Goal: Task Accomplishment & Management: Manage account settings

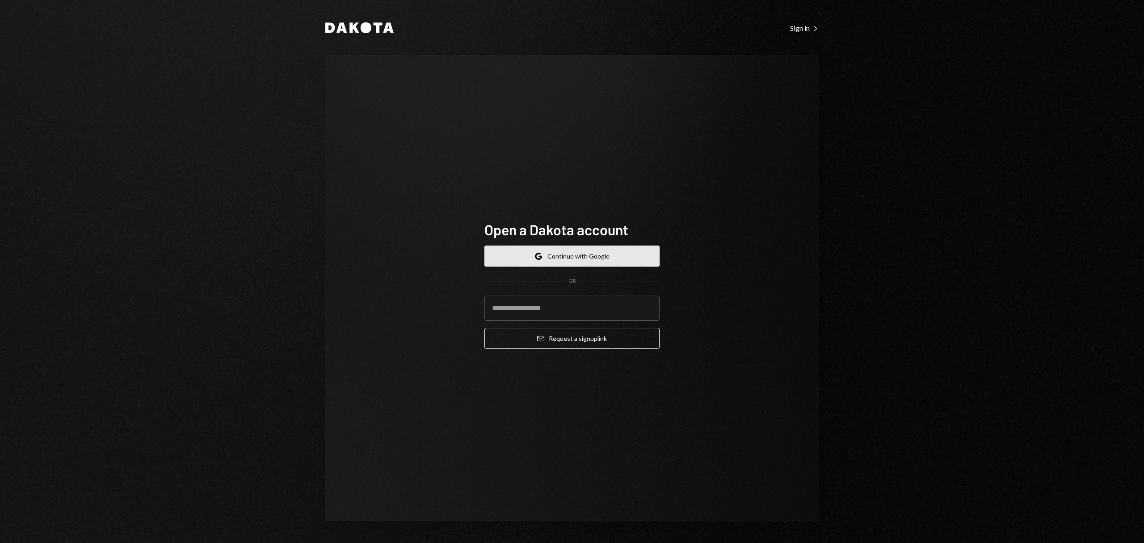
click at [589, 249] on button "Google Continue with Google" at bounding box center [572, 255] width 175 height 21
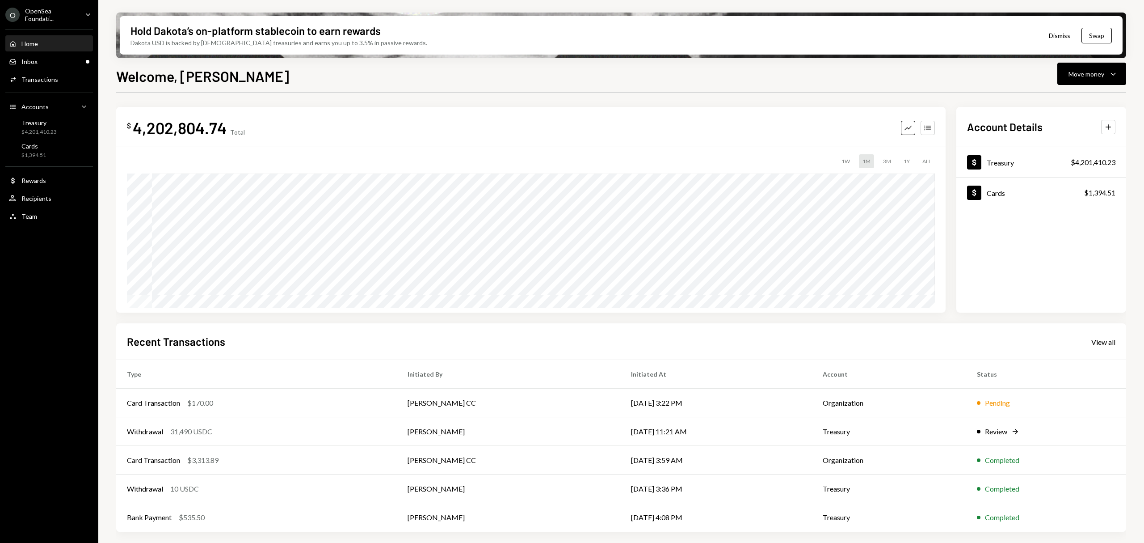
click at [74, 15] on div "OpenSea Foundati..." at bounding box center [51, 14] width 53 height 15
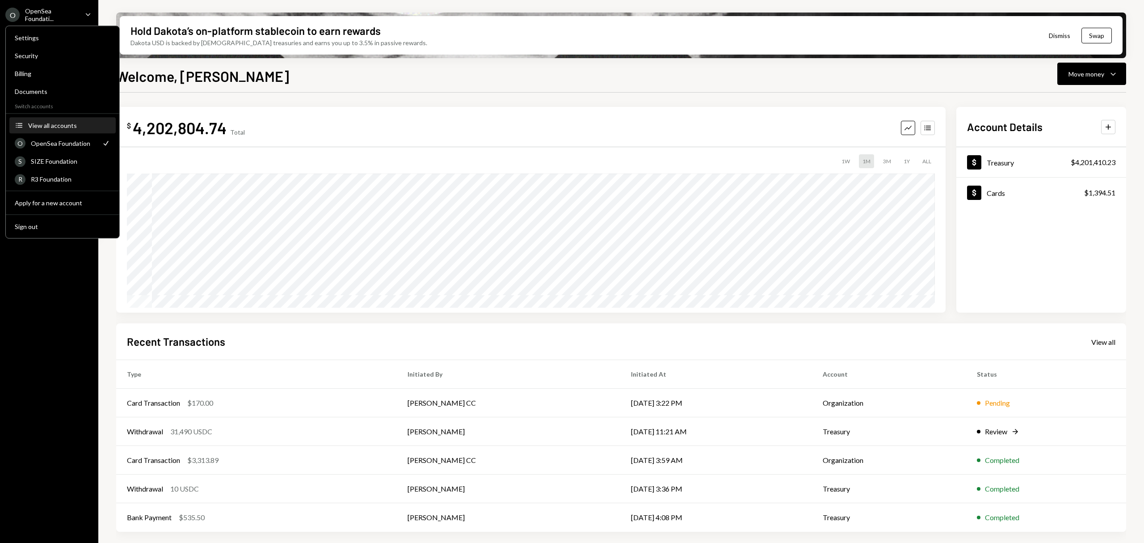
click at [65, 129] on div "View all accounts" at bounding box center [69, 126] width 82 height 8
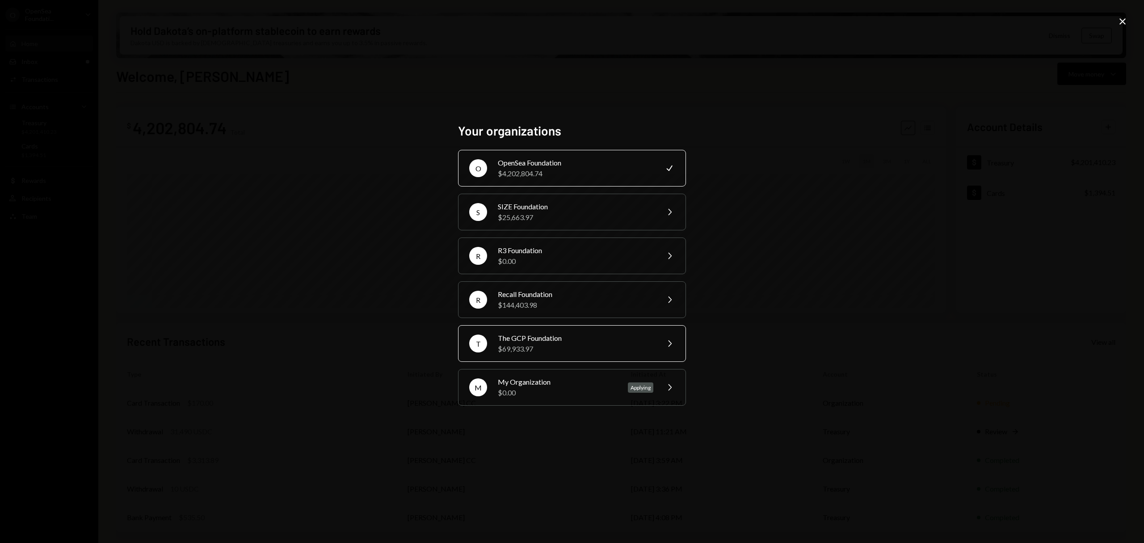
click at [568, 343] on div "The GCP Foundation" at bounding box center [576, 338] width 156 height 11
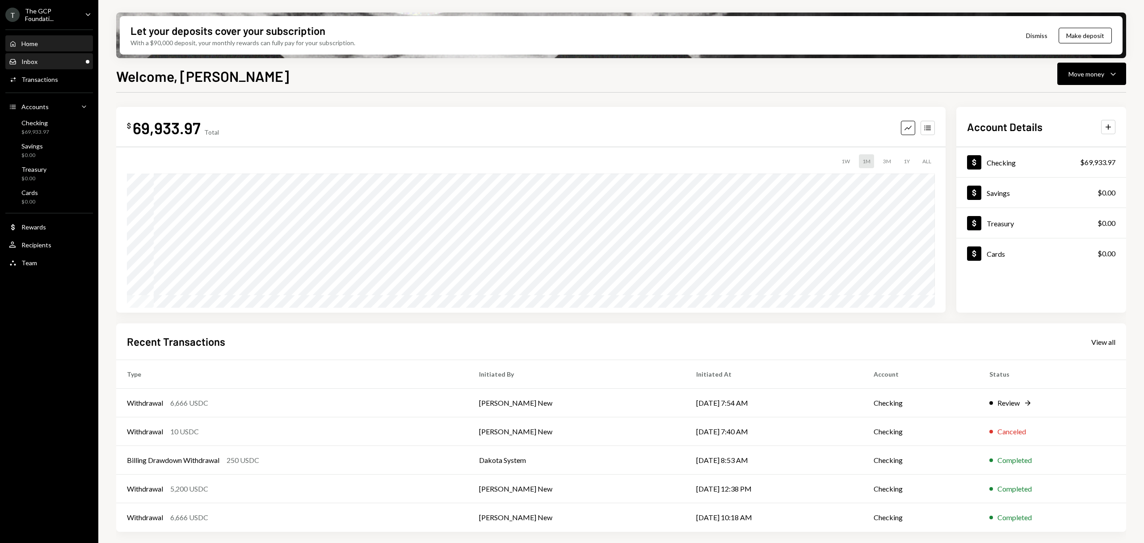
click at [54, 65] on div "Inbox Inbox" at bounding box center [49, 61] width 80 height 15
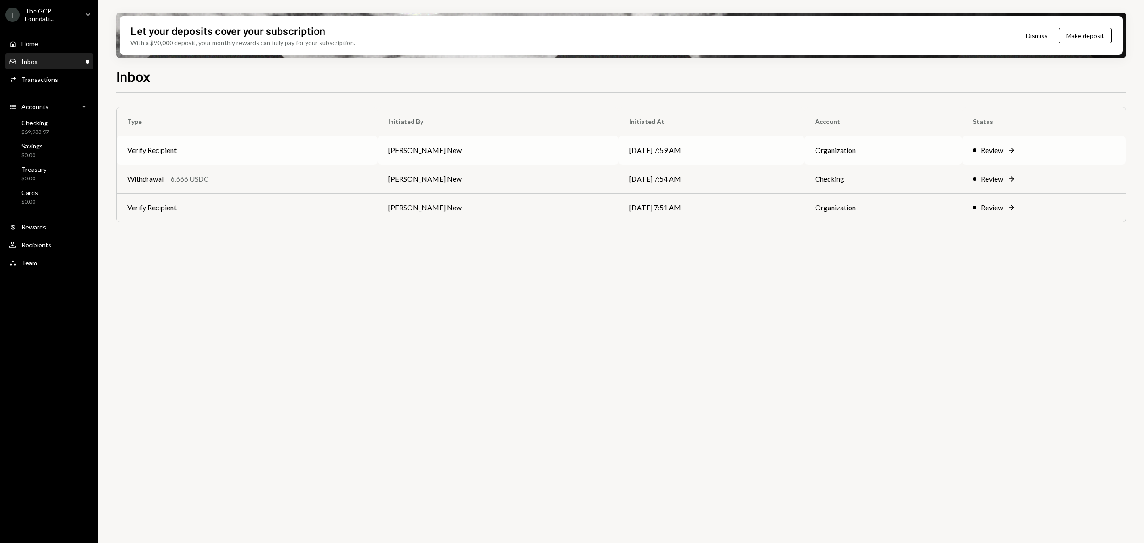
click at [981, 140] on td "Review Right Arrow" at bounding box center [1044, 150] width 164 height 29
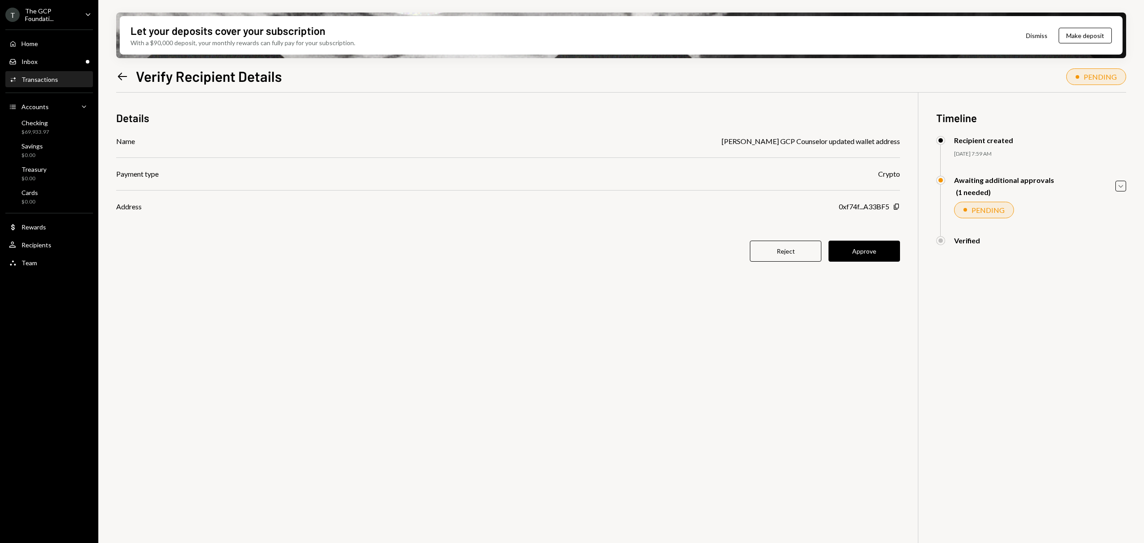
click at [122, 76] on icon "Left Arrow" at bounding box center [122, 76] width 13 height 13
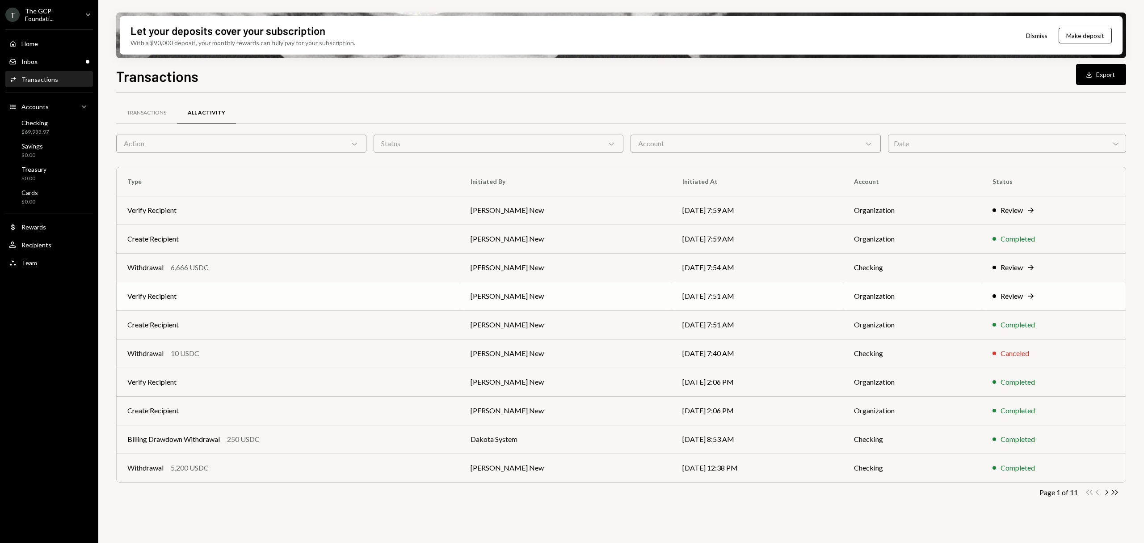
click at [1019, 297] on div "Review" at bounding box center [1012, 296] width 22 height 11
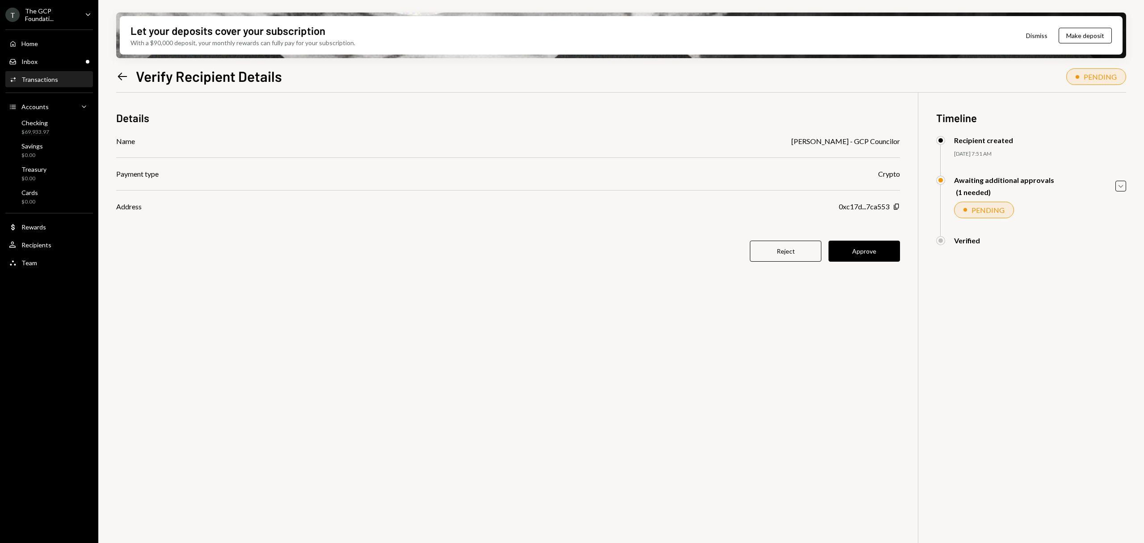
click at [127, 76] on icon "Left Arrow" at bounding box center [122, 76] width 13 height 13
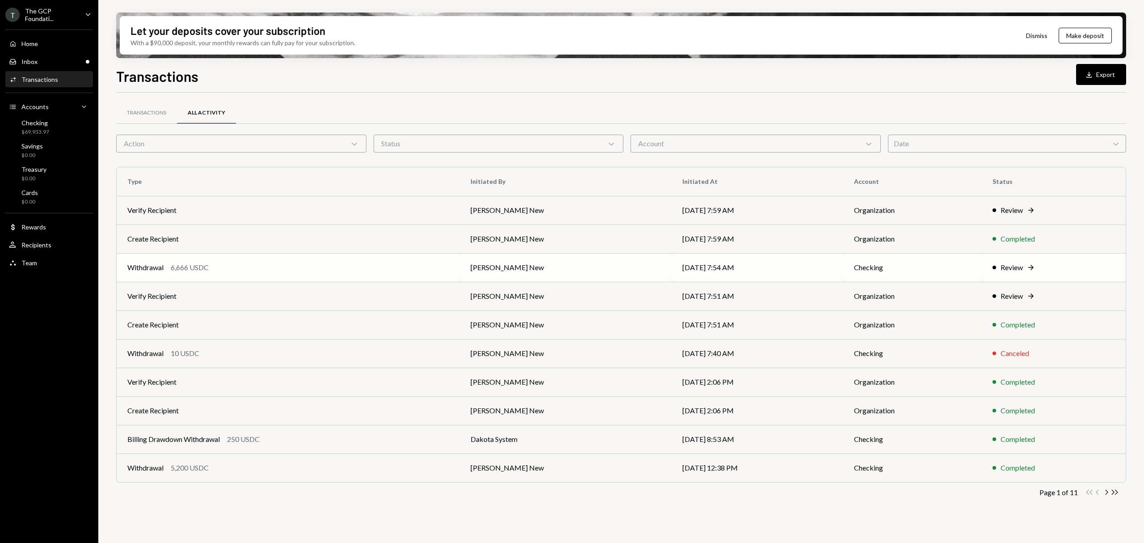
click at [1027, 265] on icon "Right Arrow" at bounding box center [1031, 267] width 9 height 9
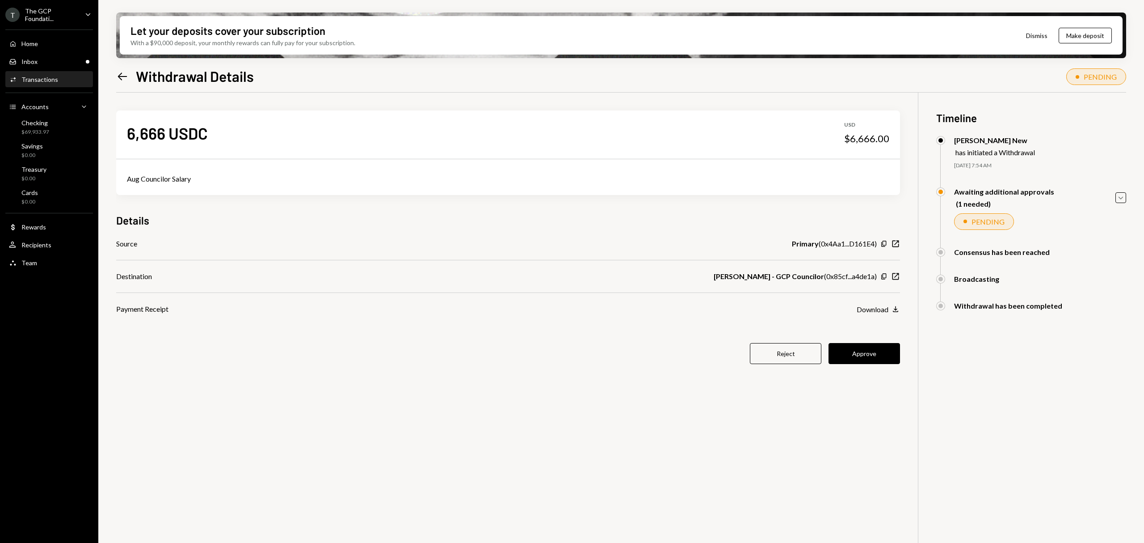
click at [120, 78] on icon at bounding box center [122, 76] width 9 height 8
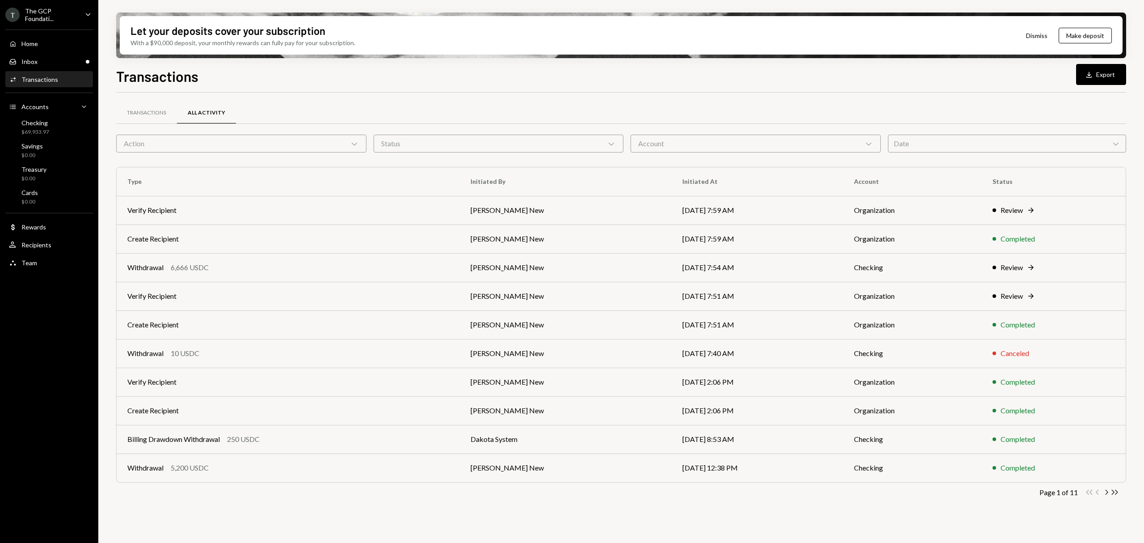
click at [48, 69] on div "Home Home Inbox Inbox Activities Transactions Accounts Accounts Caret Down Chec…" at bounding box center [49, 148] width 98 height 248
click at [52, 61] on div "Inbox Inbox" at bounding box center [49, 62] width 80 height 8
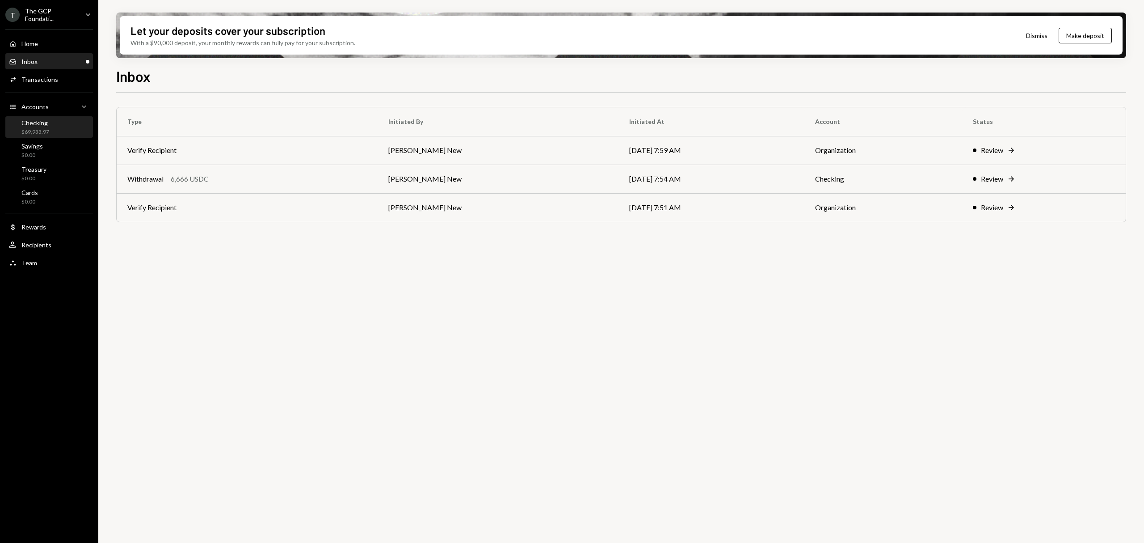
click at [69, 135] on div "Checking $69,933.97" at bounding box center [49, 127] width 80 height 21
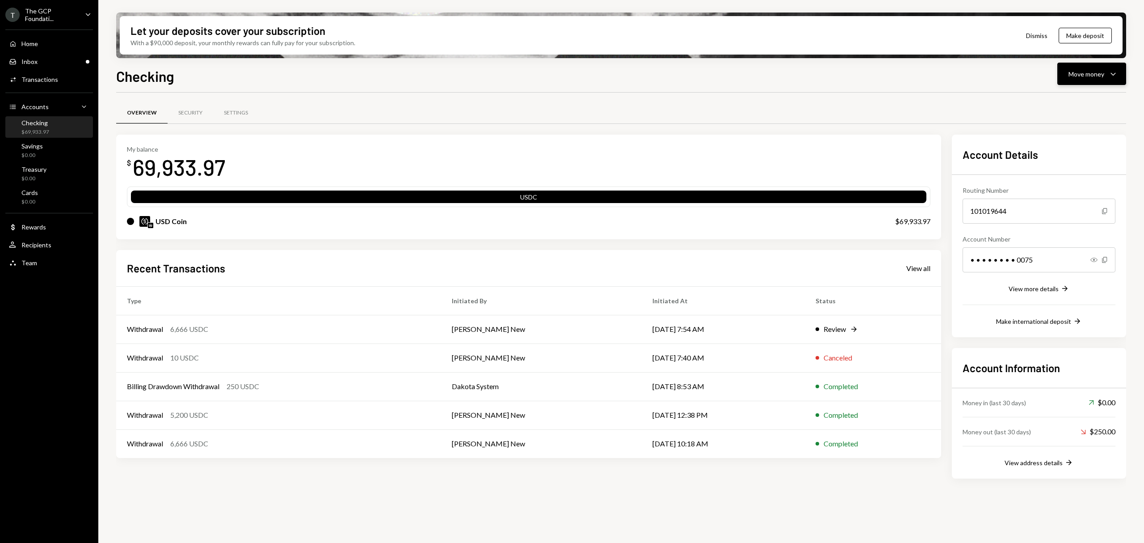
click at [1106, 75] on div "Move money Caret Down" at bounding box center [1092, 73] width 46 height 11
click at [1076, 99] on div "Send" at bounding box center [1084, 100] width 65 height 9
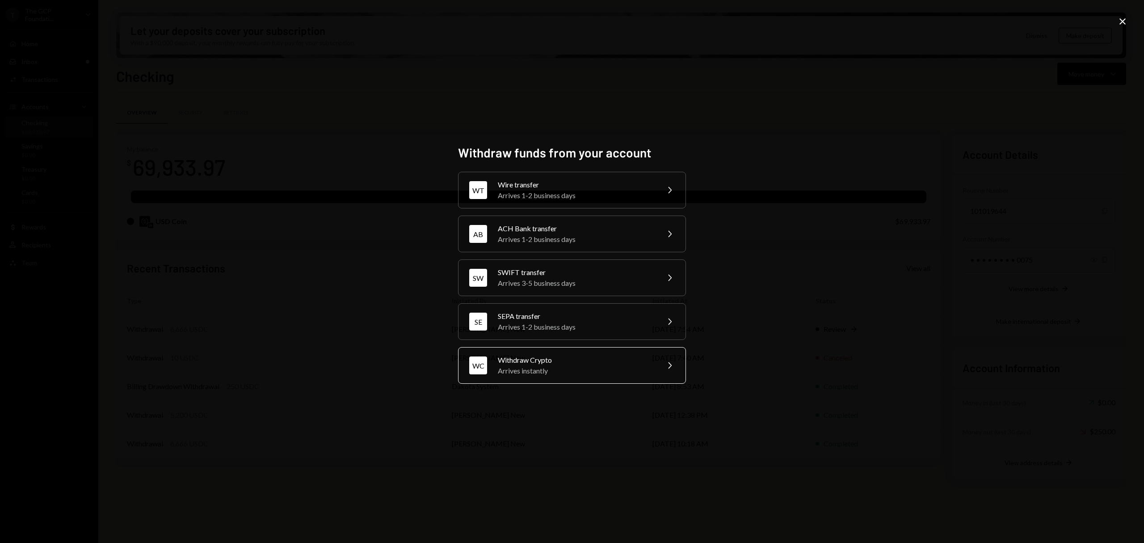
click at [567, 363] on div "Withdraw Crypto" at bounding box center [576, 360] width 156 height 11
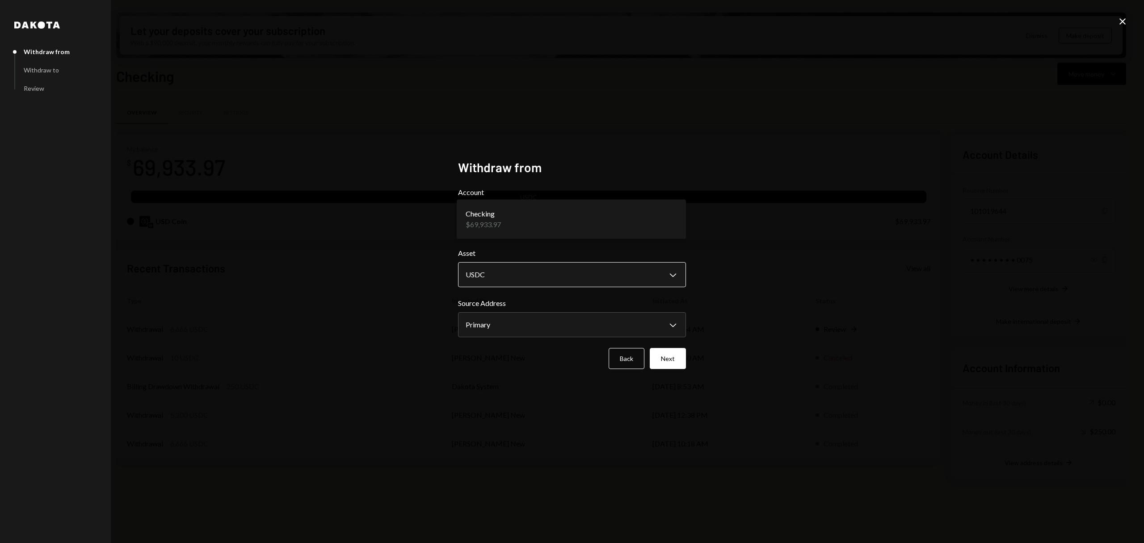
click at [556, 277] on body "T The GCP Foundati... Caret Down Home Home Inbox Inbox Activities Transactions …" at bounding box center [572, 271] width 1144 height 543
click at [662, 360] on button "Next" at bounding box center [668, 358] width 36 height 21
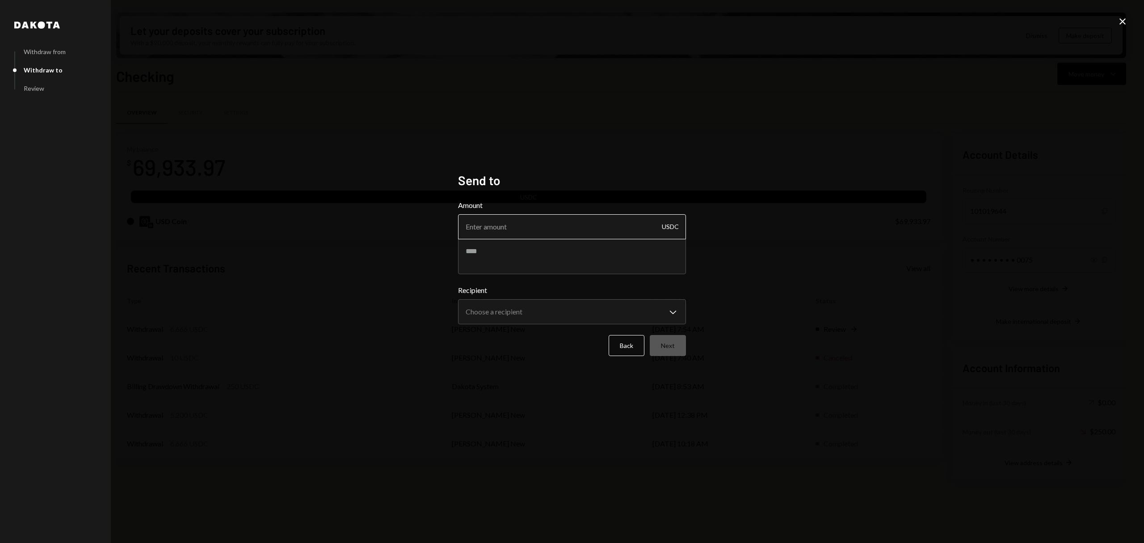
click at [568, 233] on input "Amount" at bounding box center [572, 226] width 228 height 25
type input "5200"
click at [573, 261] on textarea at bounding box center [572, 256] width 228 height 36
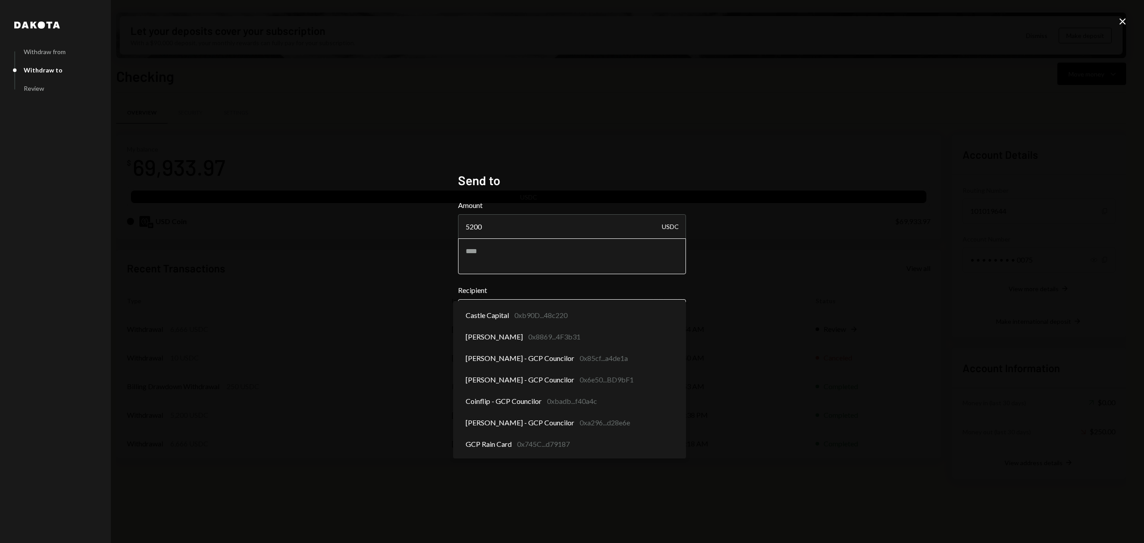
click at [546, 308] on body "T The GCP Foundati... Caret Down Home Home Inbox Inbox Activities Transactions …" at bounding box center [572, 271] width 1144 height 543
select select "**********"
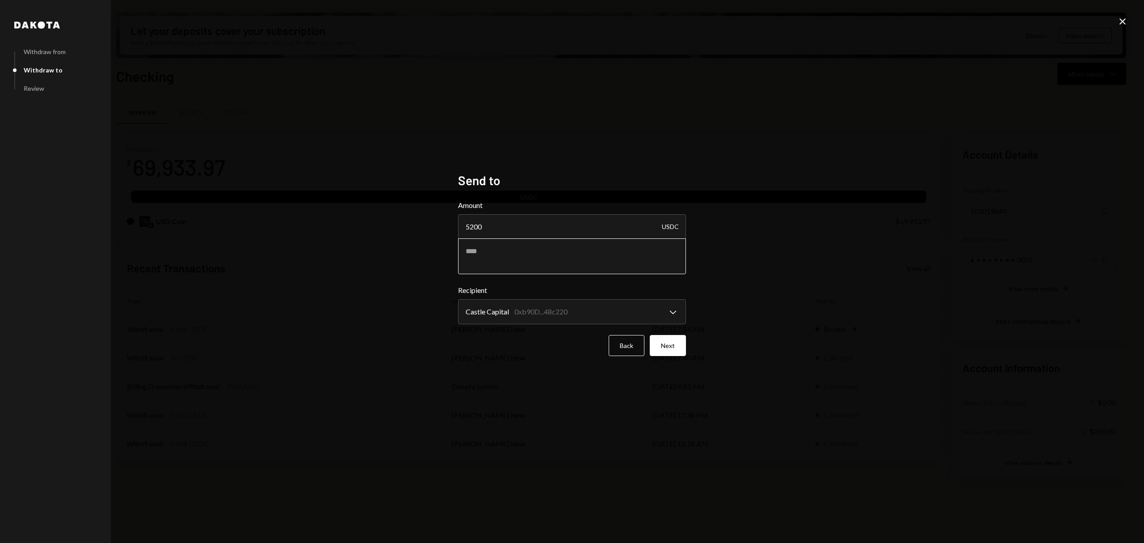
click at [528, 249] on textarea at bounding box center [572, 256] width 228 height 36
type textarea "**********"
click at [673, 342] on button "Next" at bounding box center [668, 345] width 36 height 21
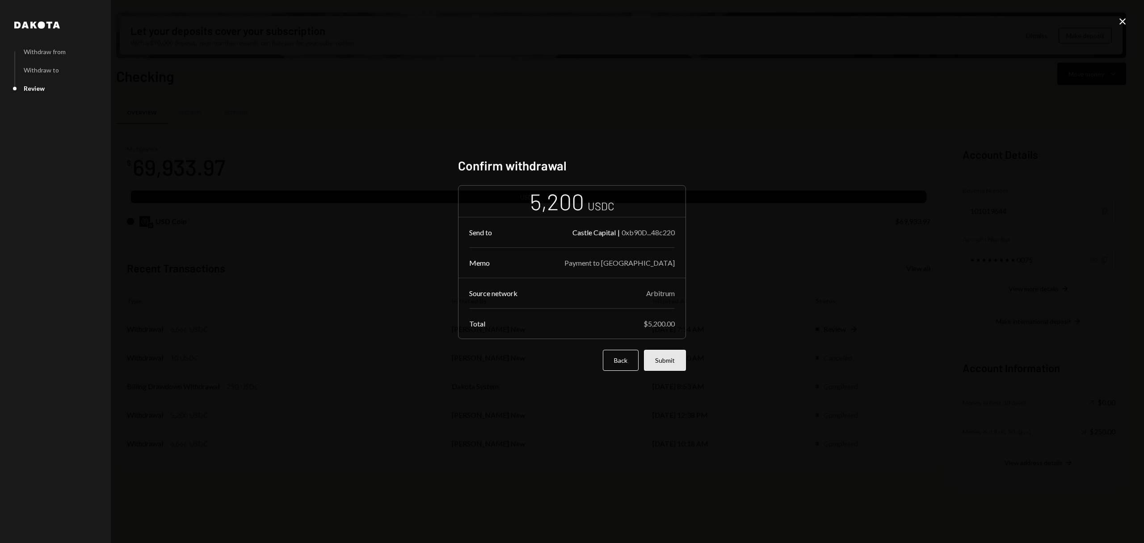
click at [677, 353] on button "Submit" at bounding box center [665, 360] width 42 height 21
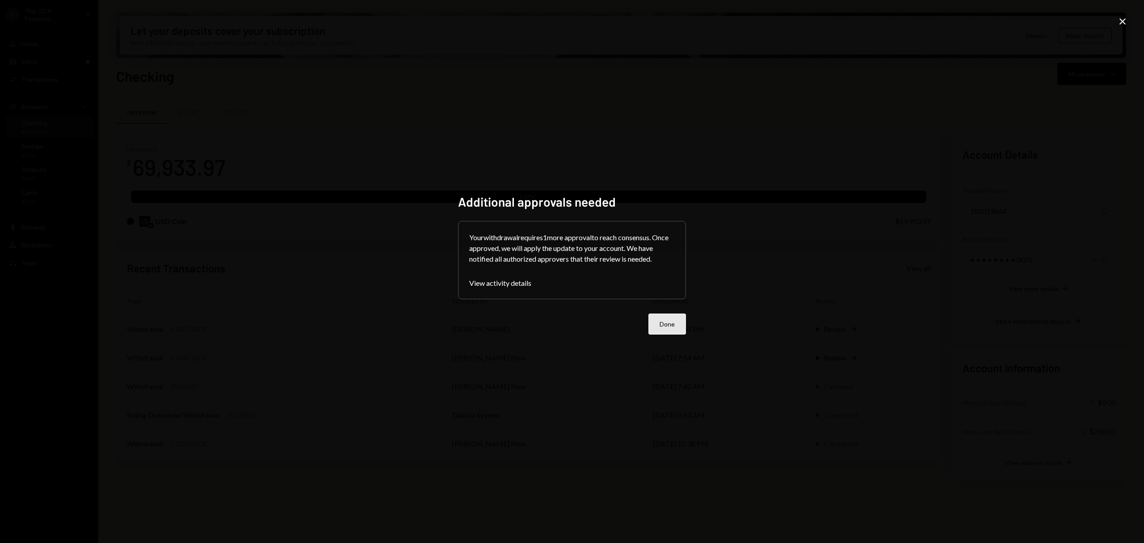
click at [669, 325] on button "Done" at bounding box center [668, 323] width 38 height 21
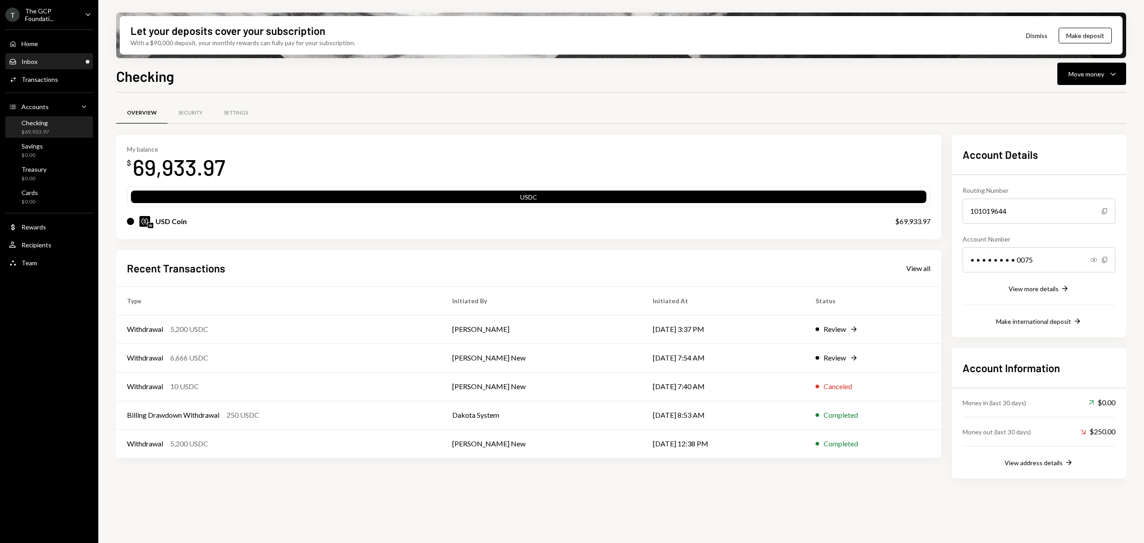
click at [76, 54] on div "Inbox Inbox" at bounding box center [49, 61] width 80 height 15
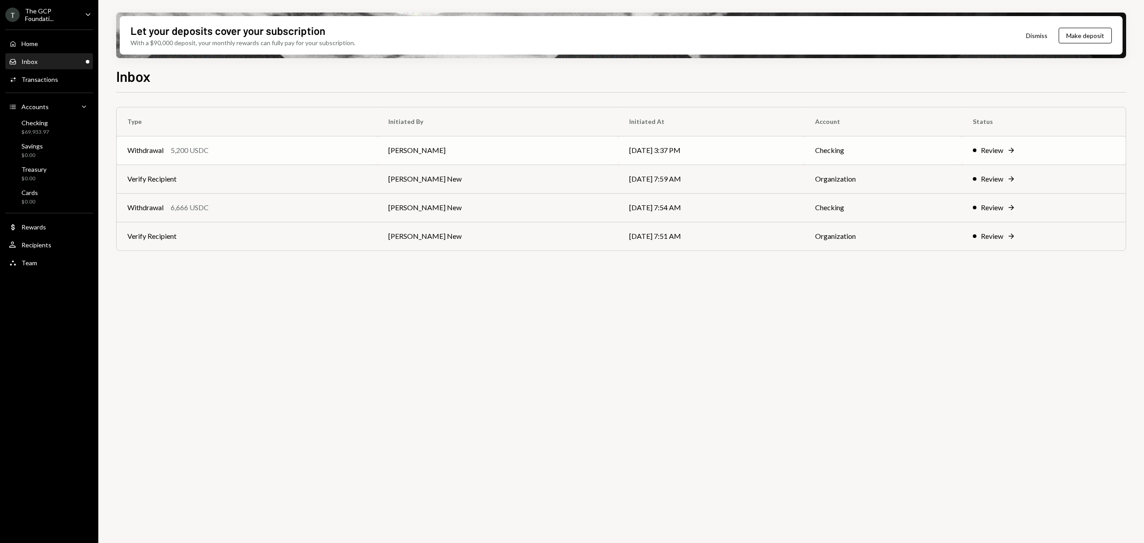
click at [149, 153] on div "Withdrawal" at bounding box center [145, 150] width 36 height 11
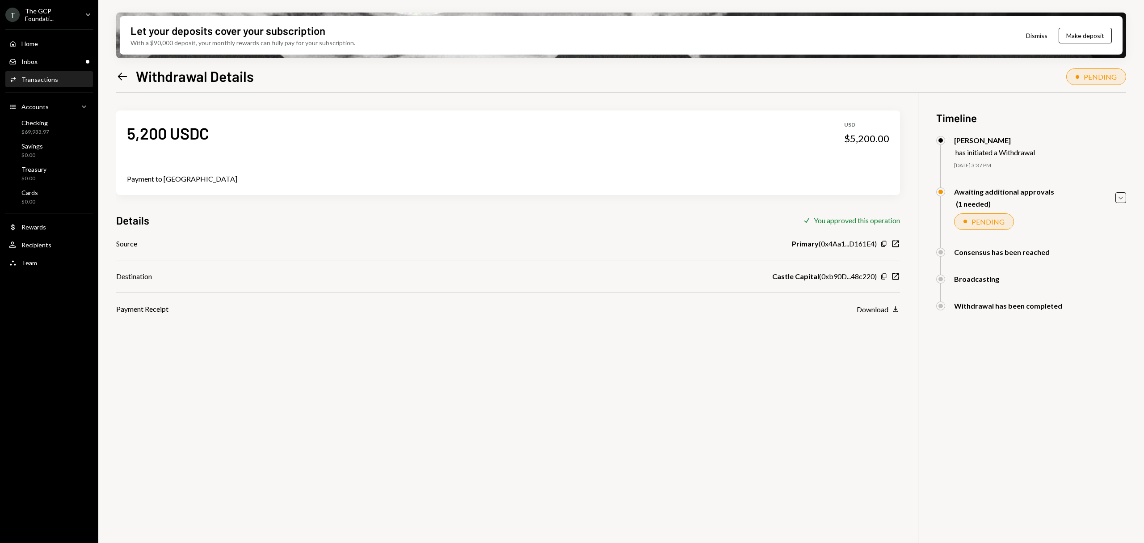
click at [121, 77] on icon "Left Arrow" at bounding box center [122, 76] width 13 height 13
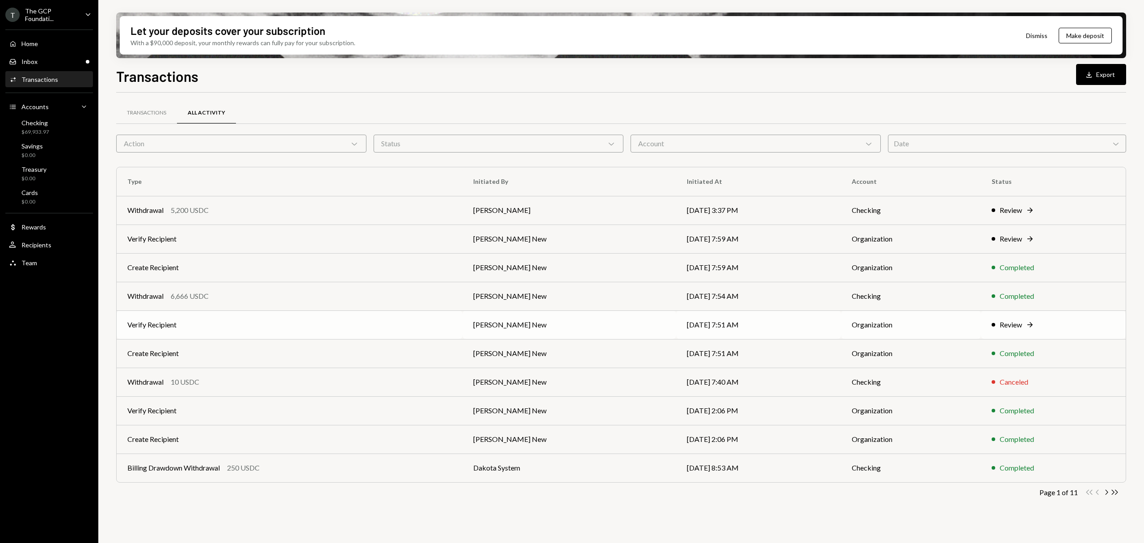
click at [992, 321] on div "Review Right Arrow" at bounding box center [1053, 324] width 123 height 11
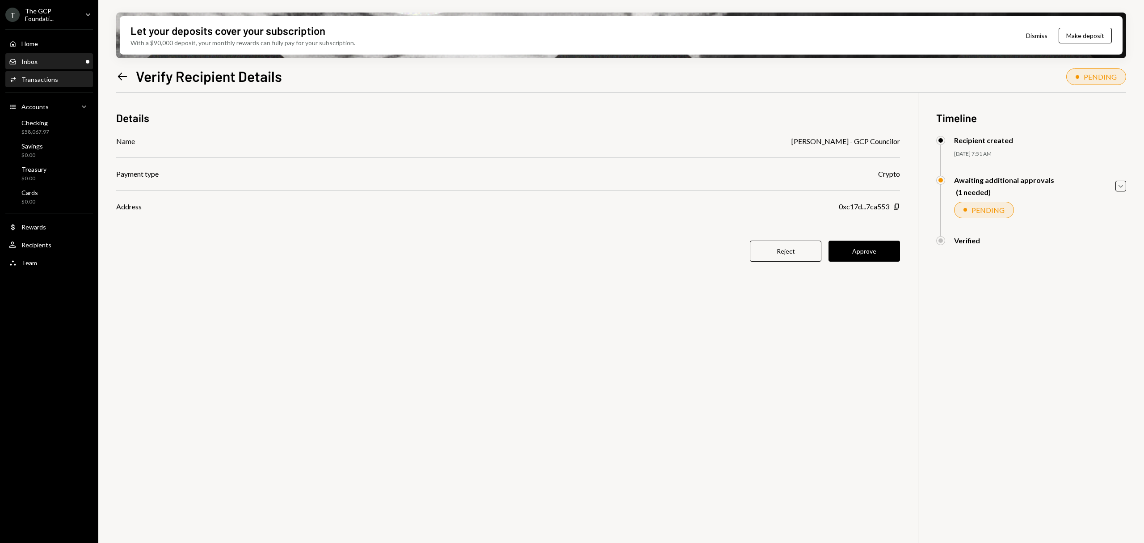
click at [81, 58] on div "Inbox Inbox" at bounding box center [49, 62] width 80 height 8
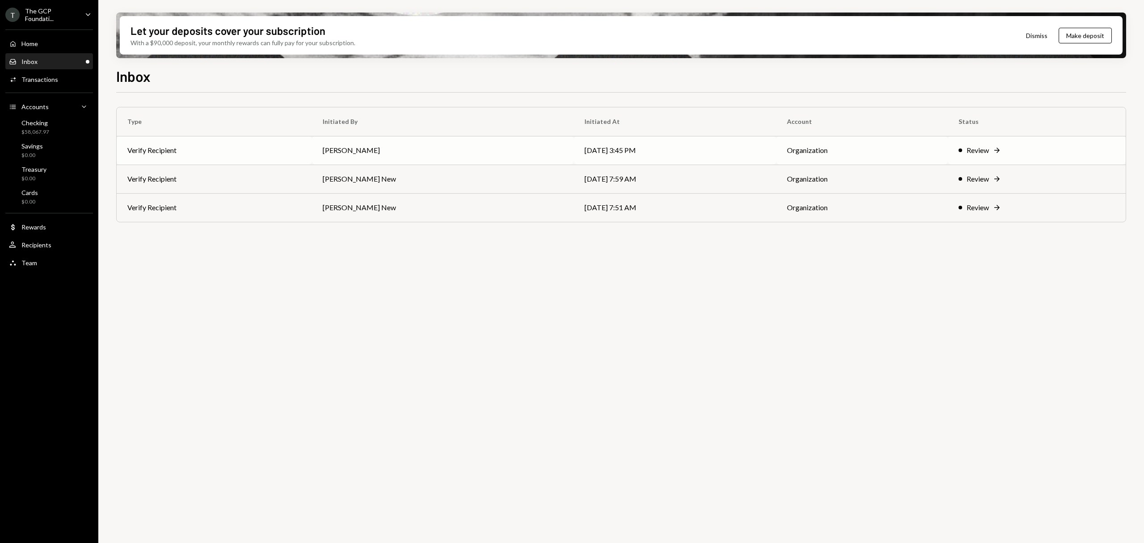
click at [882, 158] on td "Organization" at bounding box center [863, 150] width 172 height 29
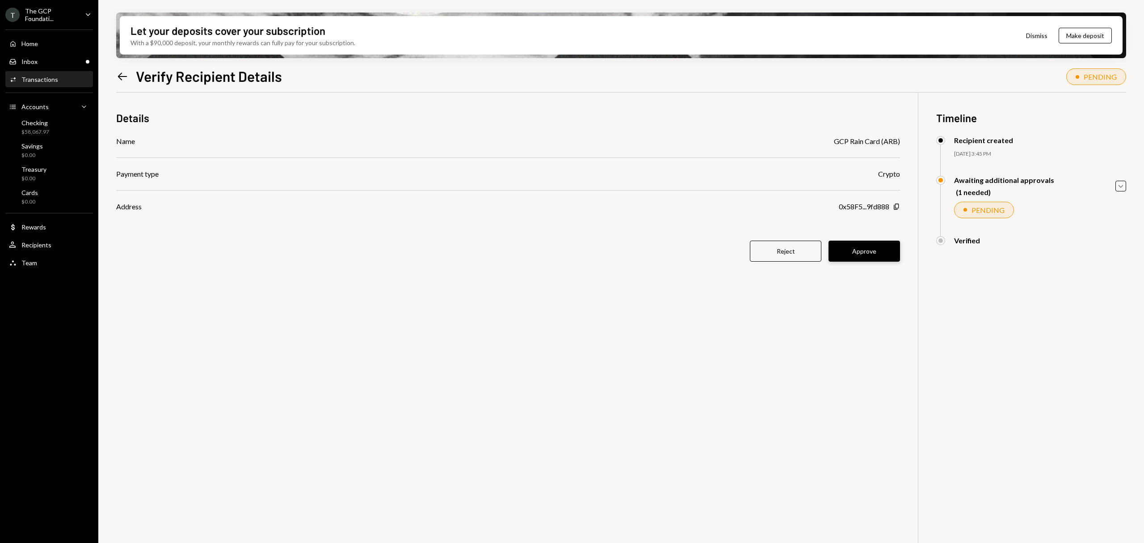
click at [886, 253] on button "Approve" at bounding box center [865, 251] width 72 height 21
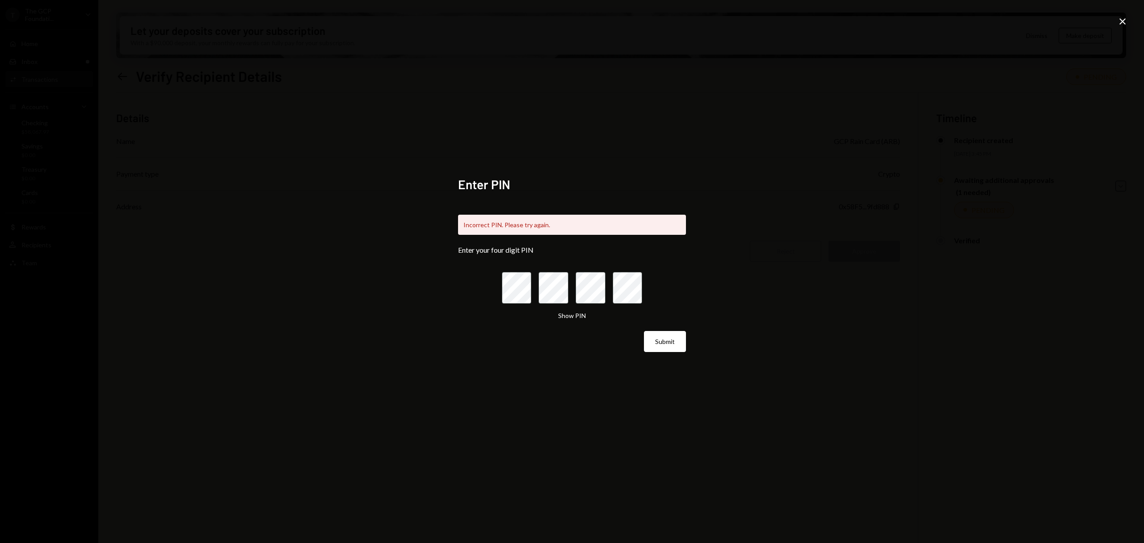
click at [684, 351] on div "Enter PIN Incorrect PIN. Please try again. Enter your four digit PIN Show PIN S…" at bounding box center [572, 271] width 228 height 189
drag, startPoint x: 673, startPoint y: 342, endPoint x: 791, endPoint y: 258, distance: 144.6
click at [798, 267] on div "Enter PIN Incorrect PIN. Please try again. Enter your four digit PIN Show PIN S…" at bounding box center [572, 271] width 1144 height 543
click at [365, 45] on div "Enter PIN Incorrect PIN. Please try again. Enter your four digit PIN Show PIN S…" at bounding box center [572, 271] width 1144 height 543
drag, startPoint x: 1113, startPoint y: 23, endPoint x: 1118, endPoint y: 21, distance: 4.8
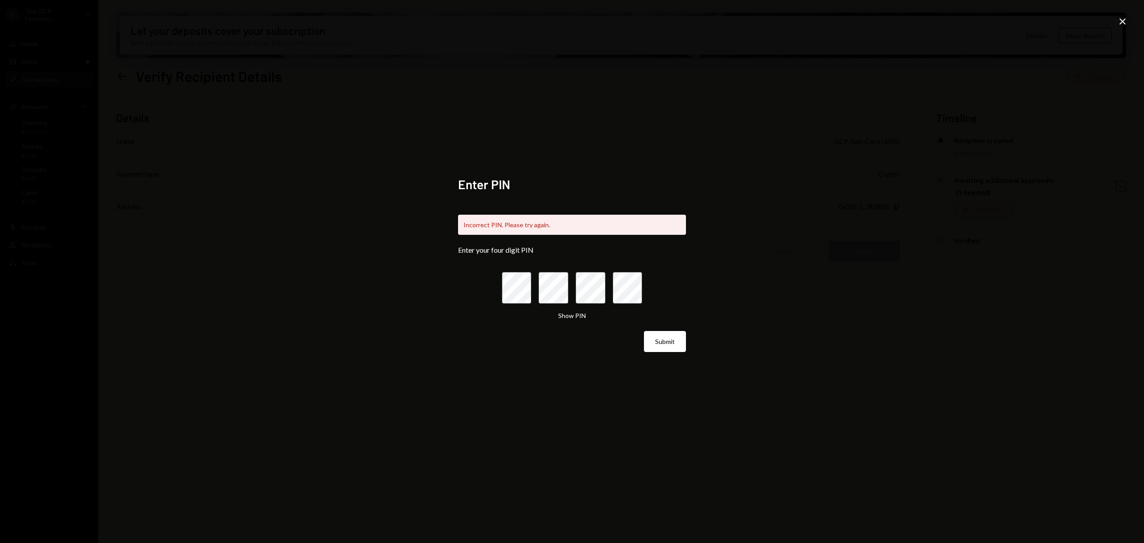
click at [1115, 22] on div "Enter PIN Incorrect PIN. Please try again. Enter your four digit PIN Show PIN S…" at bounding box center [572, 271] width 1144 height 543
click at [1121, 20] on icon at bounding box center [1123, 21] width 6 height 6
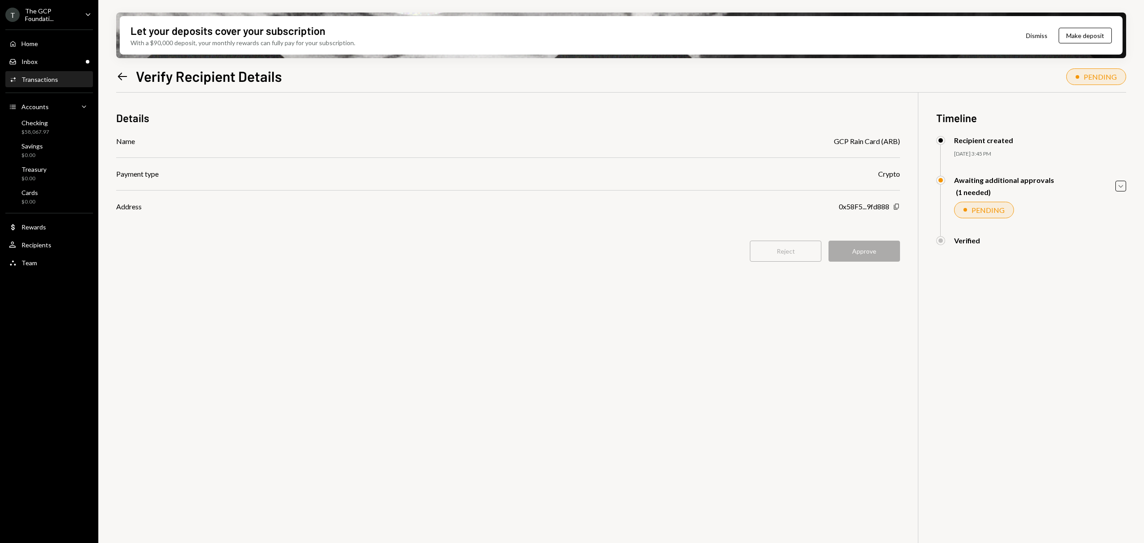
click at [899, 206] on icon "Copy" at bounding box center [896, 206] width 7 height 7
drag, startPoint x: 864, startPoint y: 249, endPoint x: 468, endPoint y: 169, distance: 404.3
click at [864, 249] on div "Reject Approve" at bounding box center [508, 251] width 784 height 21
click at [54, 58] on div "Inbox Inbox" at bounding box center [49, 62] width 80 height 8
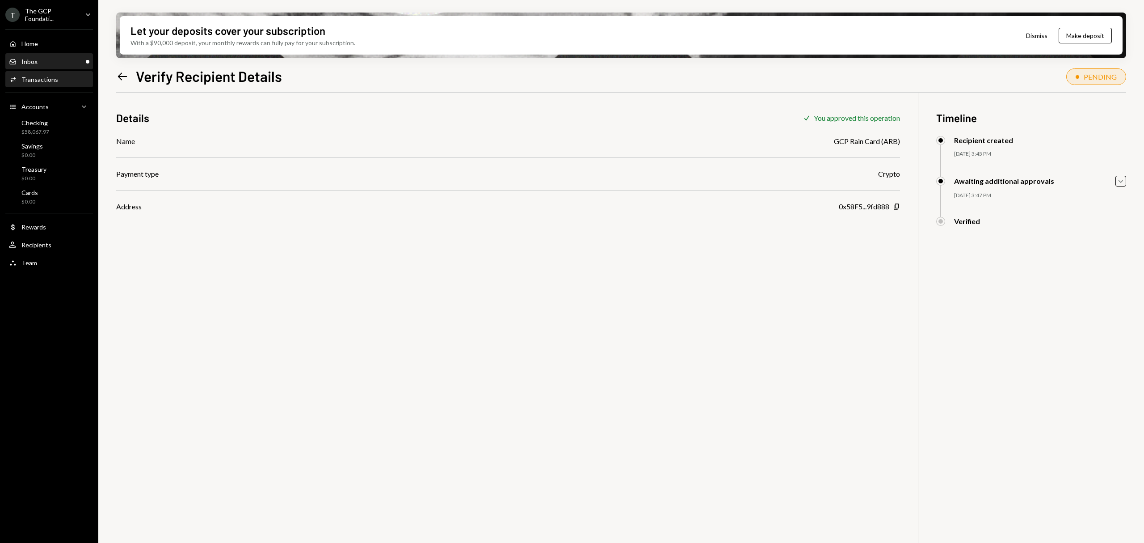
click at [52, 64] on div "Inbox Inbox" at bounding box center [49, 62] width 80 height 8
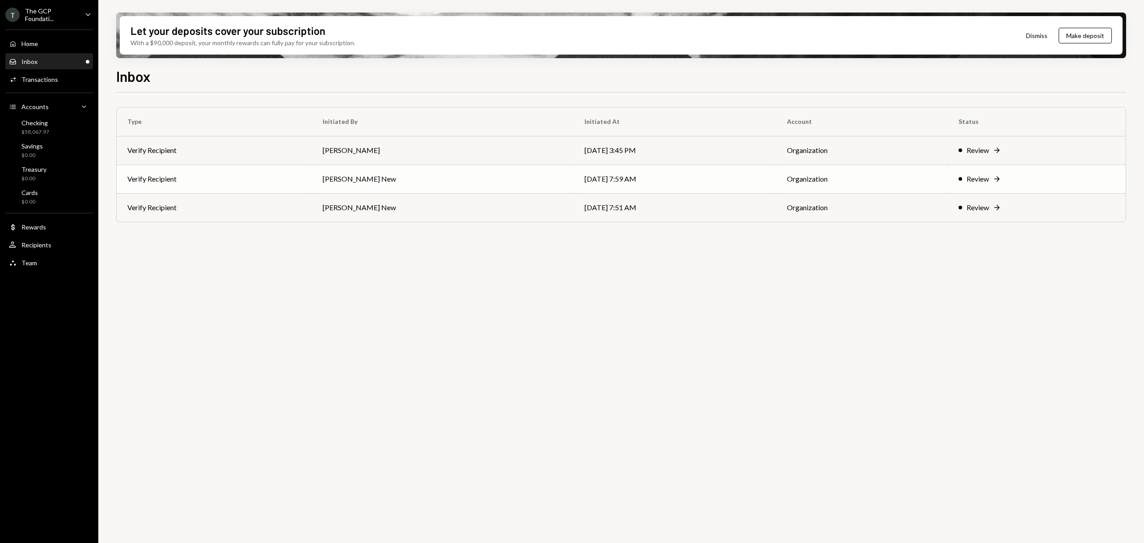
click at [959, 183] on div "Review Right Arrow" at bounding box center [1037, 178] width 156 height 11
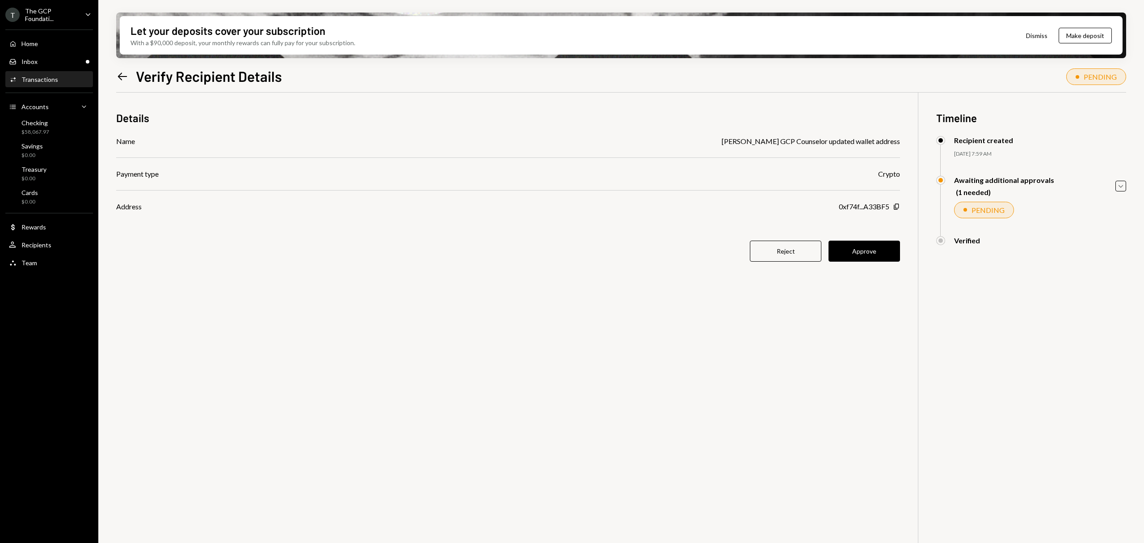
click at [124, 79] on icon "Left Arrow" at bounding box center [122, 76] width 13 height 13
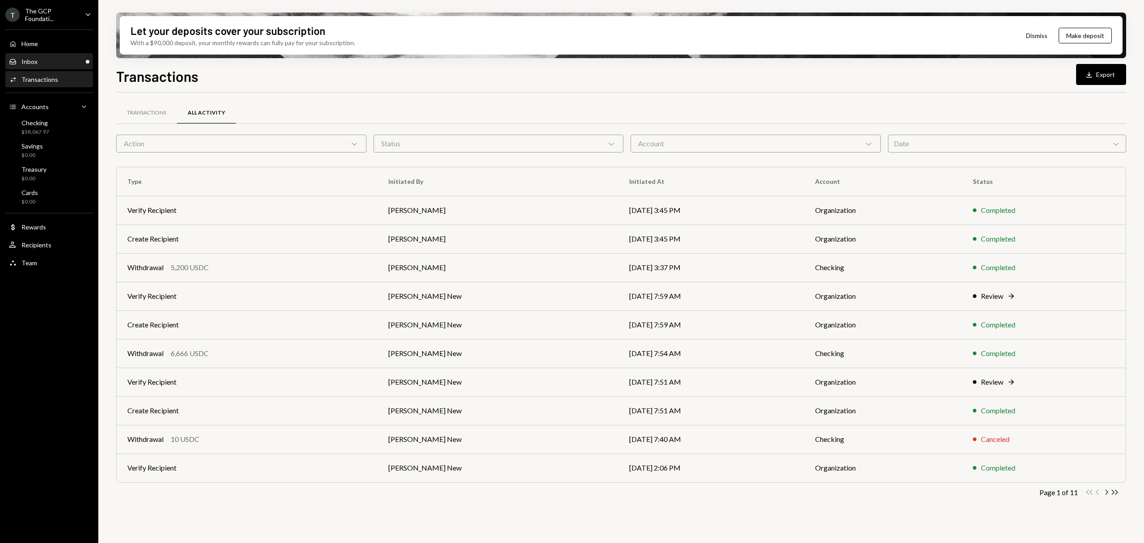
click at [72, 53] on link "Inbox Inbox" at bounding box center [49, 61] width 88 height 16
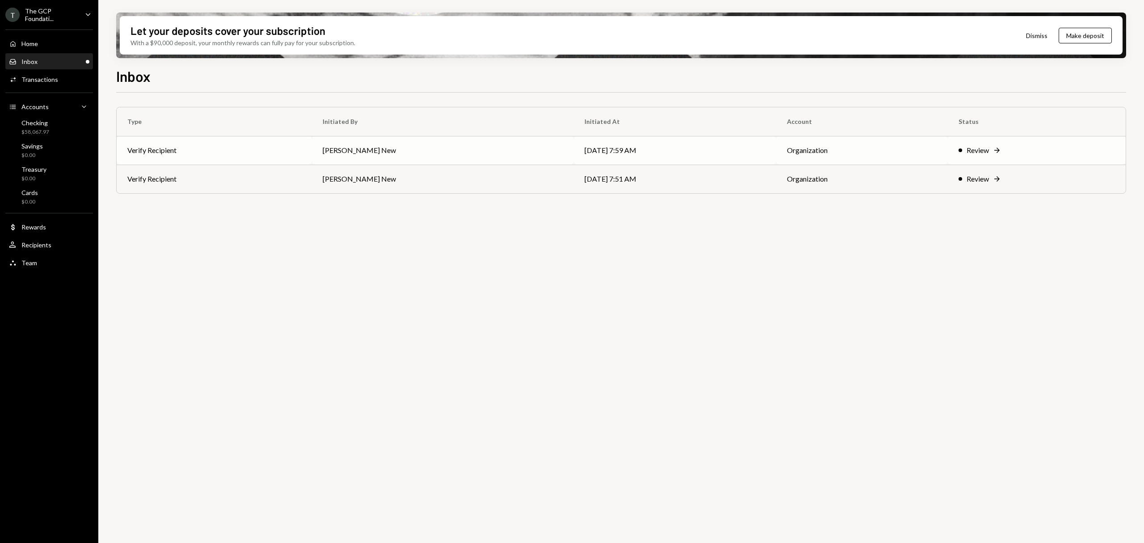
click at [1048, 145] on div "Review Right Arrow" at bounding box center [1037, 150] width 156 height 11
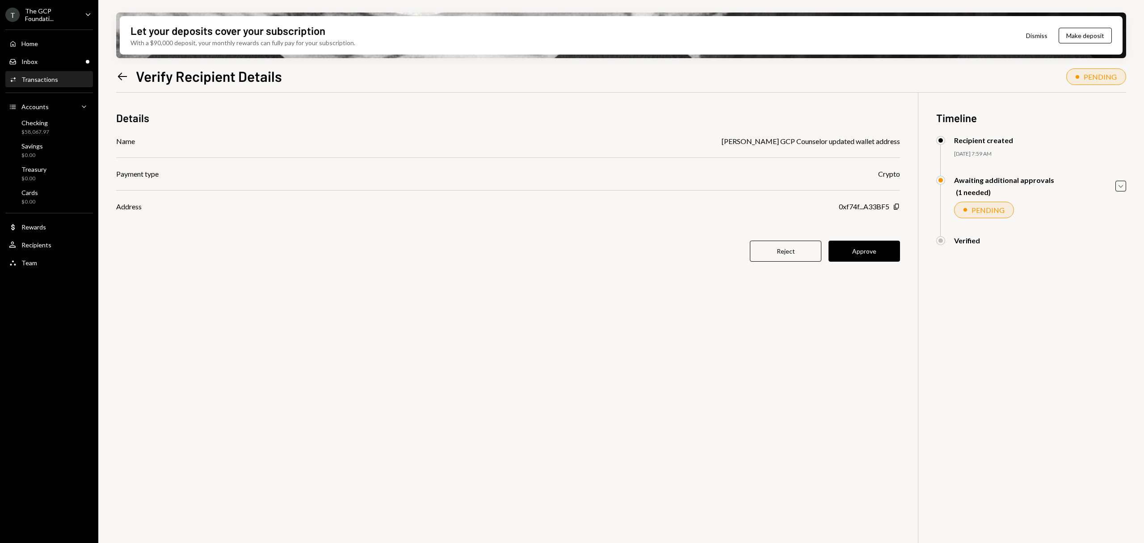
click at [130, 72] on div "Left Arrow Verify Recipient Details" at bounding box center [199, 76] width 166 height 18
click at [124, 75] on icon "Left Arrow" at bounding box center [122, 76] width 13 height 13
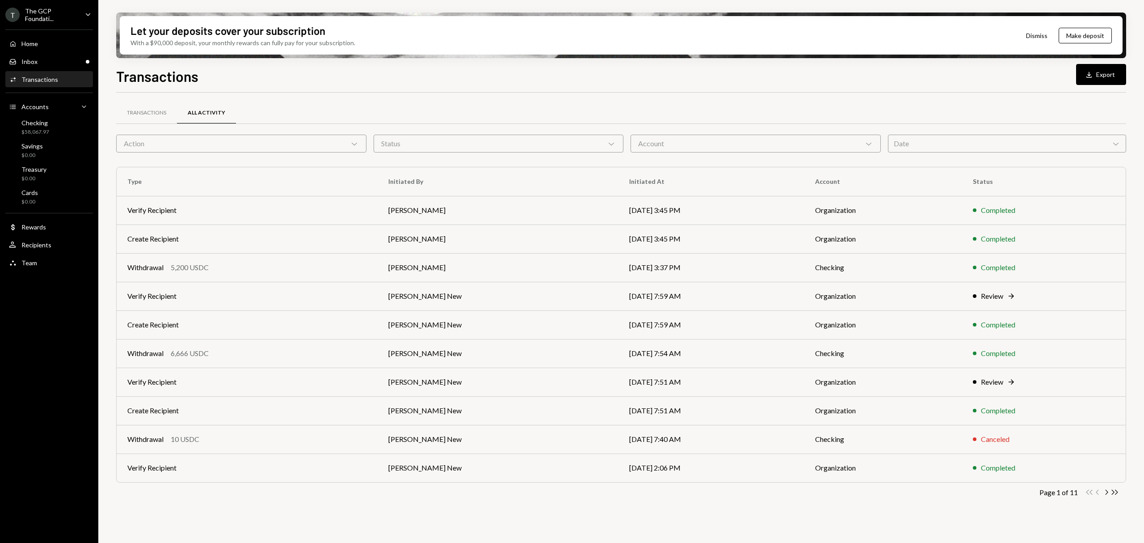
click at [893, 74] on div "Transactions Download Export" at bounding box center [621, 75] width 1010 height 20
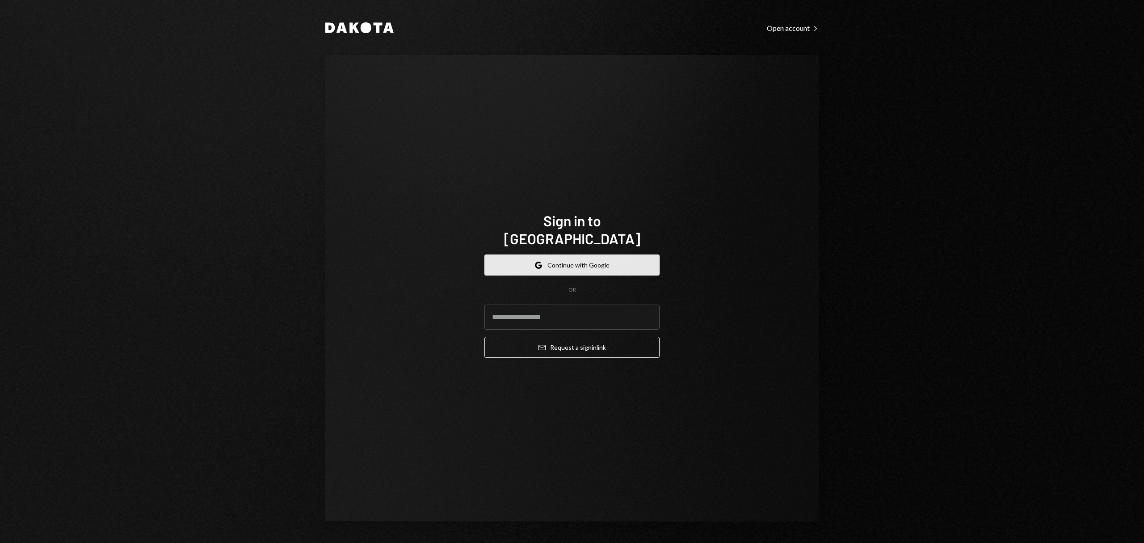
click at [591, 257] on button "Google Continue with Google" at bounding box center [572, 264] width 175 height 21
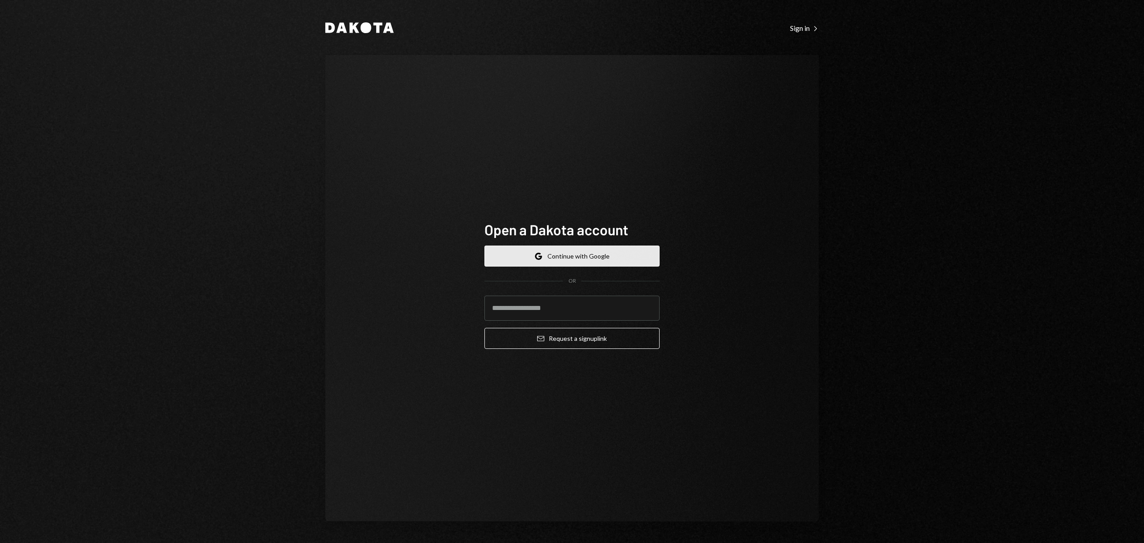
click at [570, 265] on button "Google Continue with Google" at bounding box center [572, 255] width 175 height 21
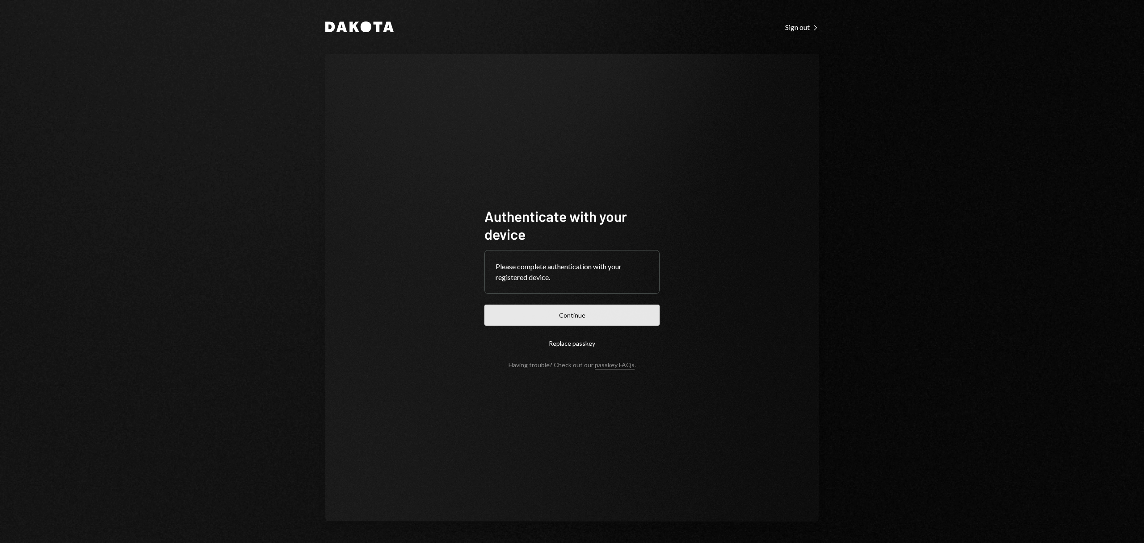
click at [519, 314] on button "Continue" at bounding box center [572, 314] width 175 height 21
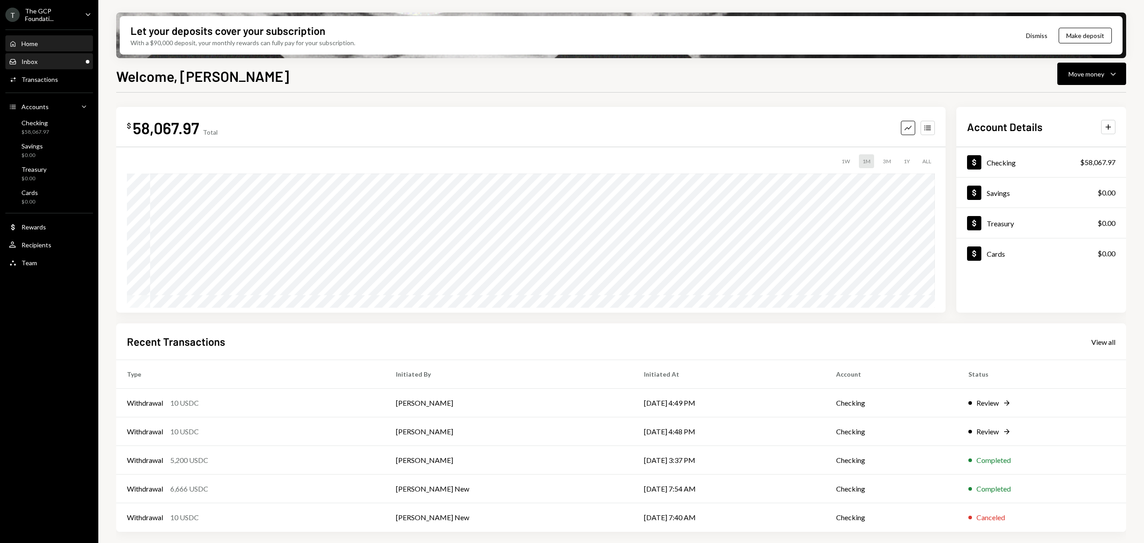
click at [59, 65] on div "Inbox Inbox" at bounding box center [49, 61] width 80 height 15
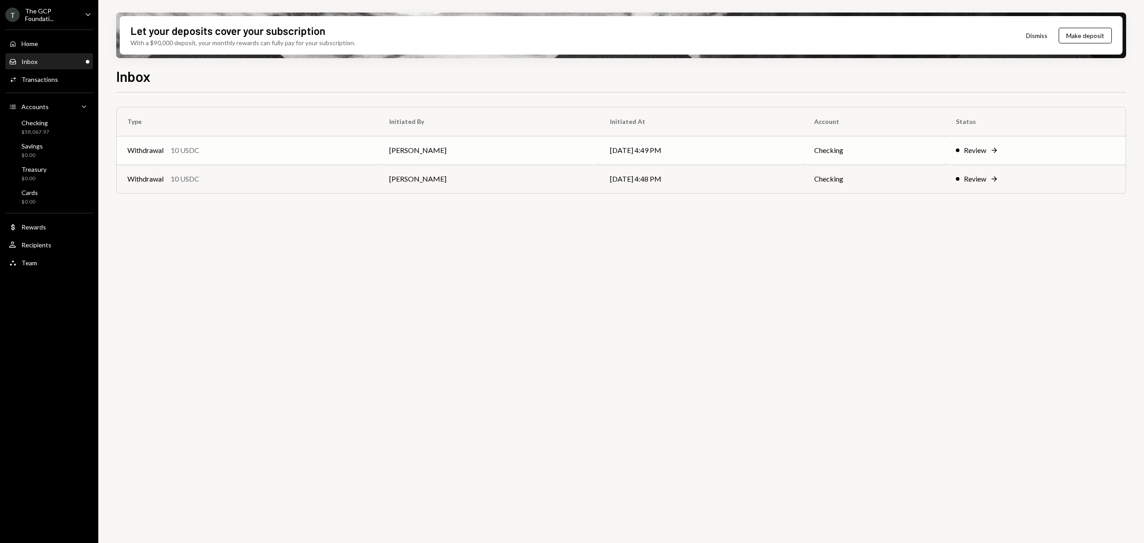
click at [989, 143] on td "Review Right Arrow" at bounding box center [1036, 150] width 181 height 29
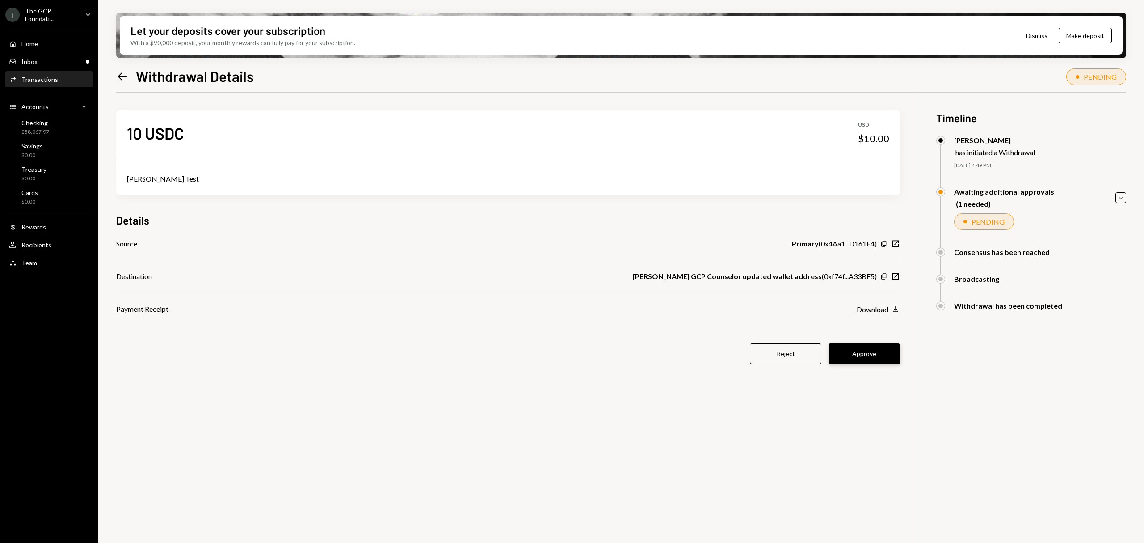
click at [876, 358] on button "Approve" at bounding box center [865, 353] width 72 height 21
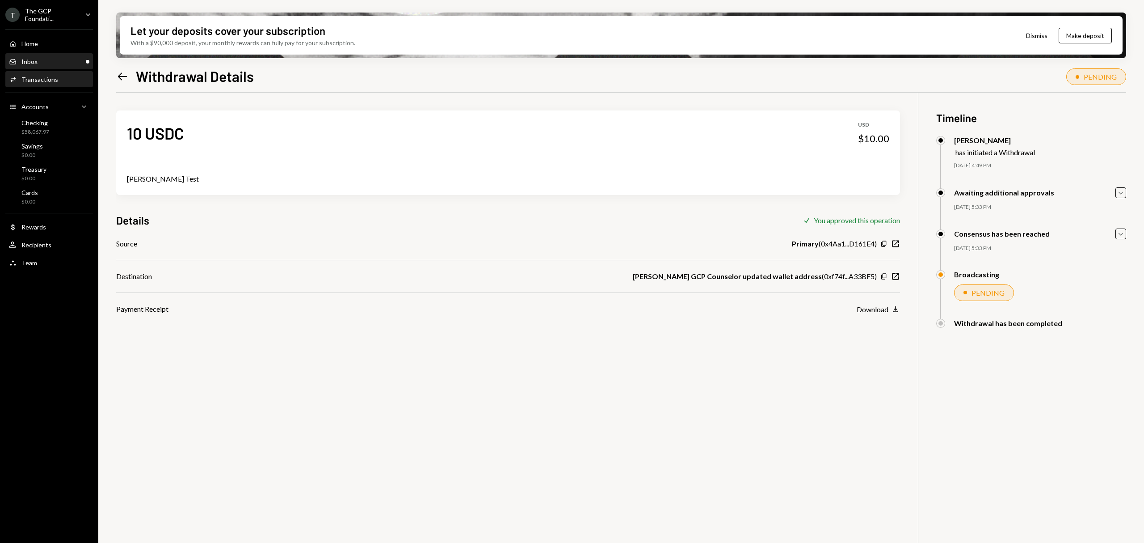
click at [59, 61] on div "Inbox Inbox" at bounding box center [49, 62] width 80 height 8
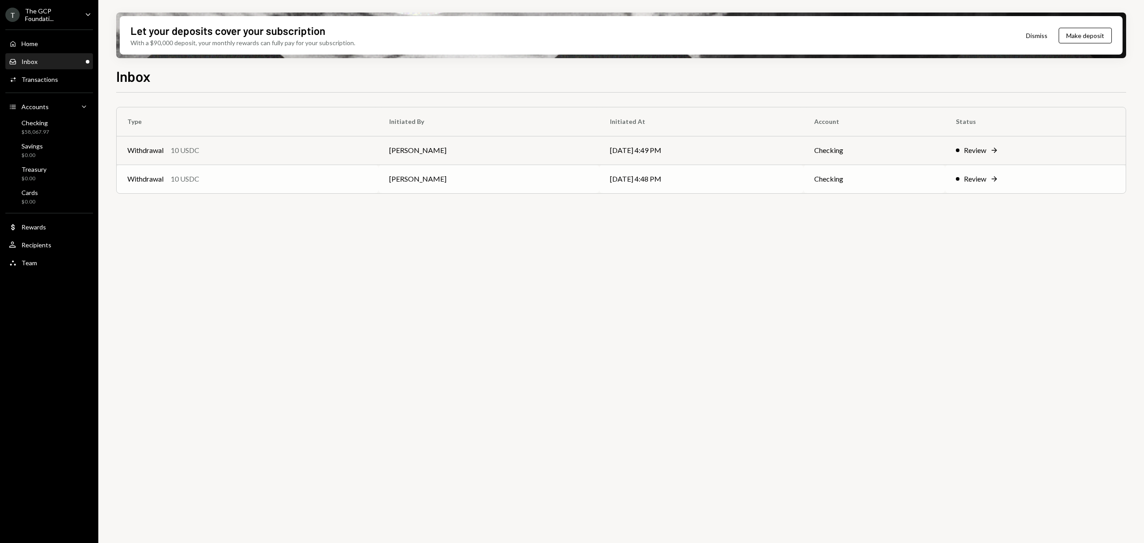
click at [736, 177] on td "09/11/25 4:48 PM" at bounding box center [701, 179] width 204 height 29
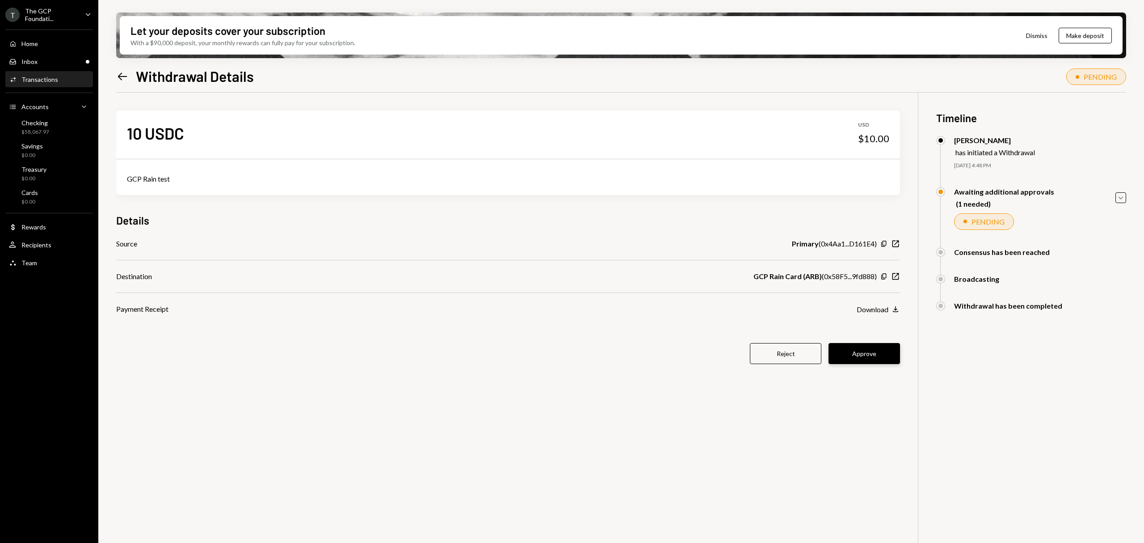
click at [856, 356] on button "Approve" at bounding box center [865, 353] width 72 height 21
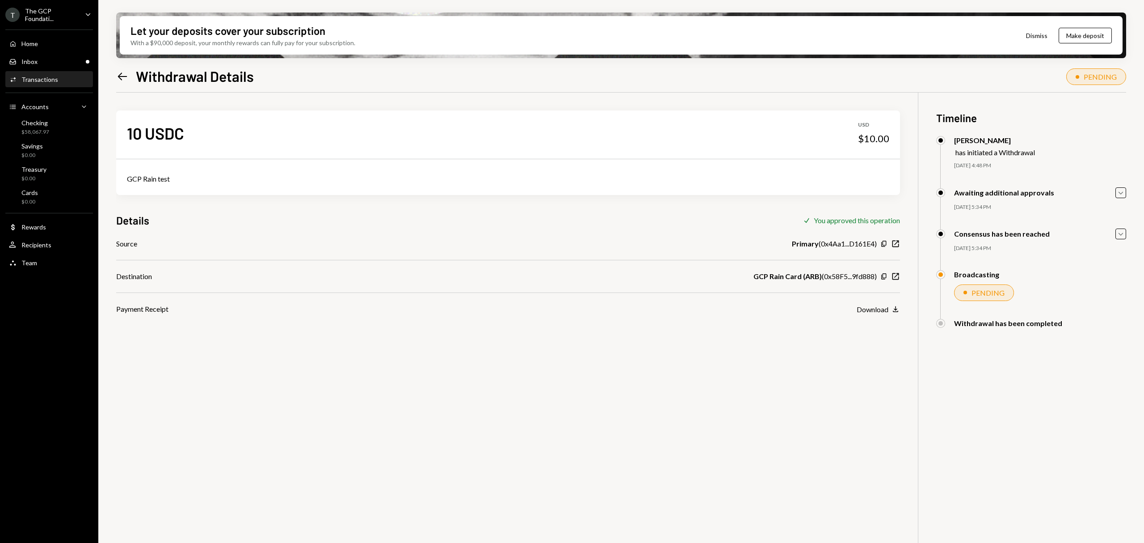
click at [418, 476] on div "10 USDC USD $10.00 GCP Rain test Details Check You approved this operation Sour…" at bounding box center [621, 364] width 1010 height 543
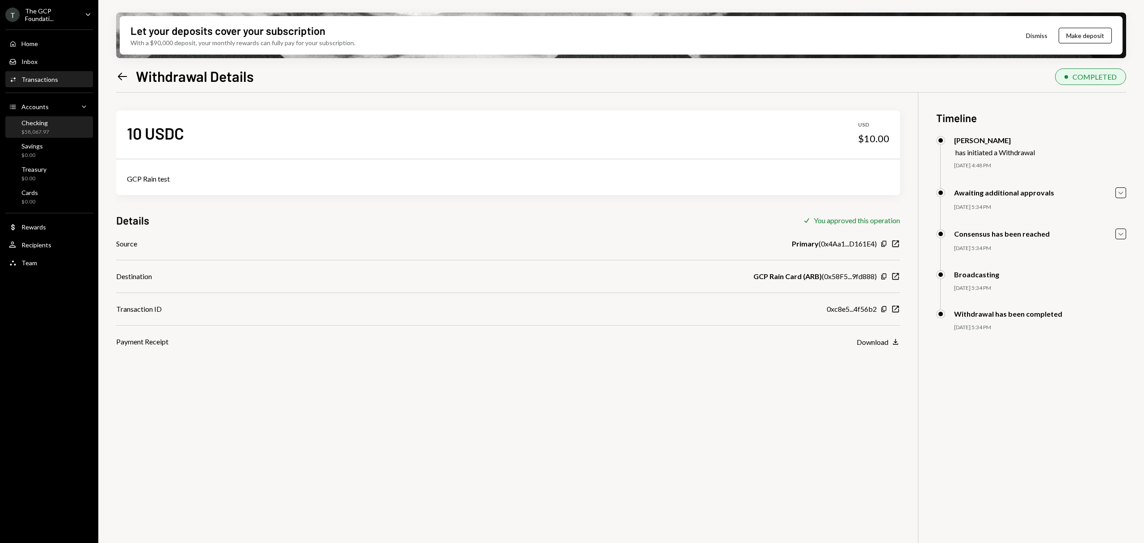
click at [65, 131] on div "Checking $58,067.97" at bounding box center [49, 127] width 80 height 17
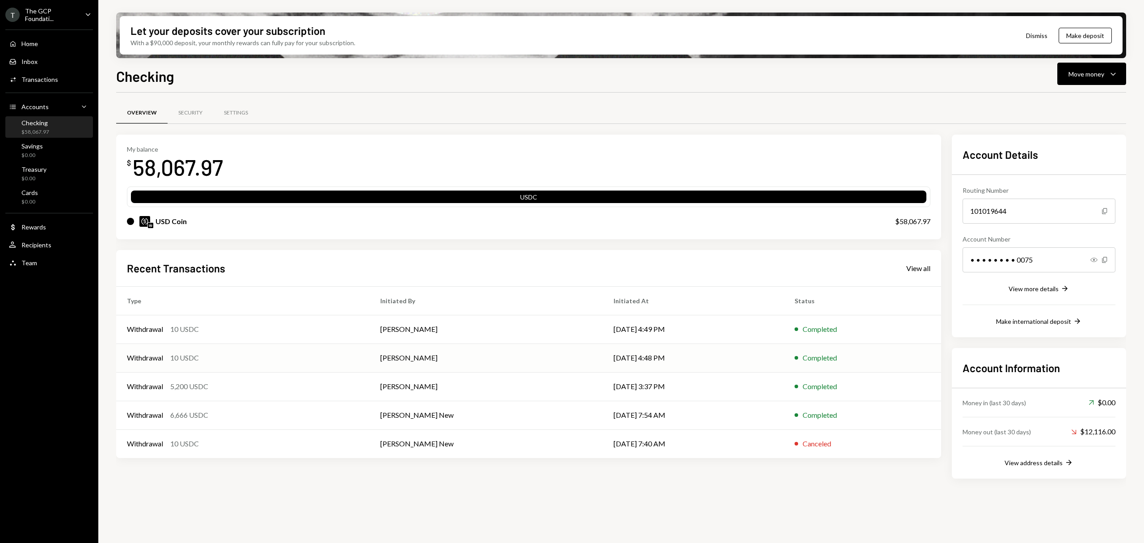
click at [494, 368] on td "Timothy Bracke" at bounding box center [486, 357] width 233 height 29
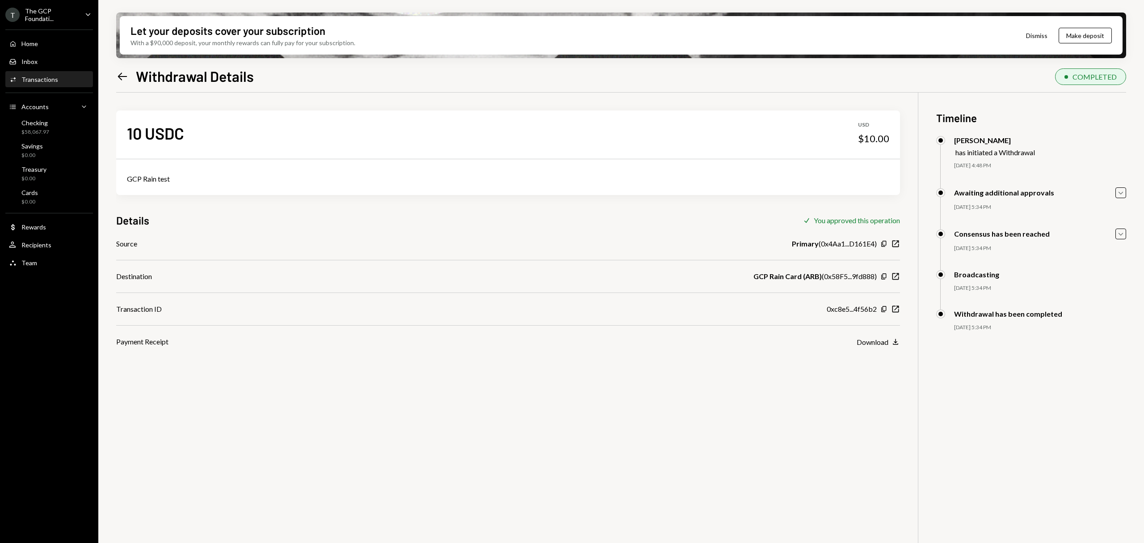
click at [129, 80] on div "Left Arrow Withdrawal Details" at bounding box center [185, 76] width 138 height 18
click at [115, 73] on div "Let your deposits cover your subscription With a $90,000 deposit, your monthly …" at bounding box center [621, 271] width 1046 height 543
click at [125, 79] on icon "Left Arrow" at bounding box center [122, 76] width 13 height 13
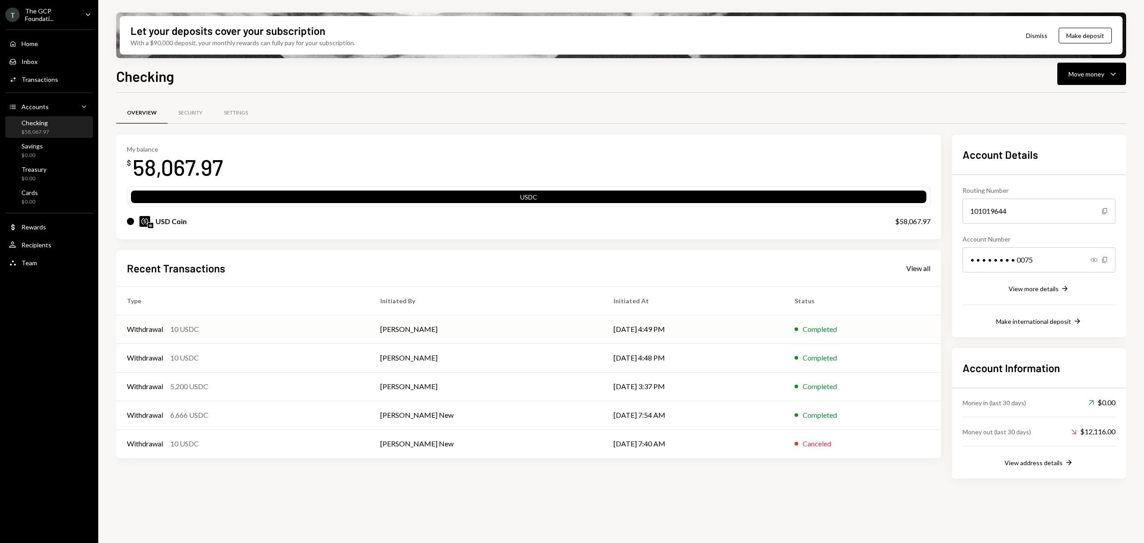
click at [299, 333] on div "Withdrawal 10 USDC" at bounding box center [243, 329] width 232 height 11
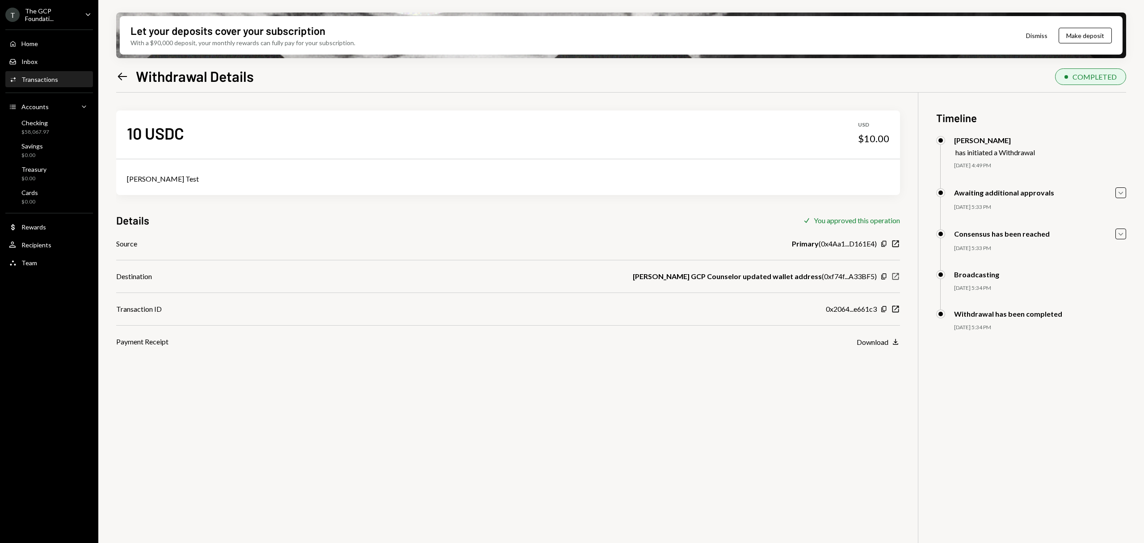
click at [895, 275] on icon "New Window" at bounding box center [895, 276] width 9 height 9
click at [898, 304] on icon "New Window" at bounding box center [895, 308] width 9 height 9
drag, startPoint x: 885, startPoint y: 276, endPoint x: 794, endPoint y: 319, distance: 101.0
click at [793, 319] on div "Source Primary ( 0x4Aa1...D161E4 ) Copy New Window Destination [PERSON_NAME] GC…" at bounding box center [508, 292] width 784 height 109
click at [892, 310] on icon "New Window" at bounding box center [895, 308] width 9 height 9
